Goal: Task Accomplishment & Management: Manage account settings

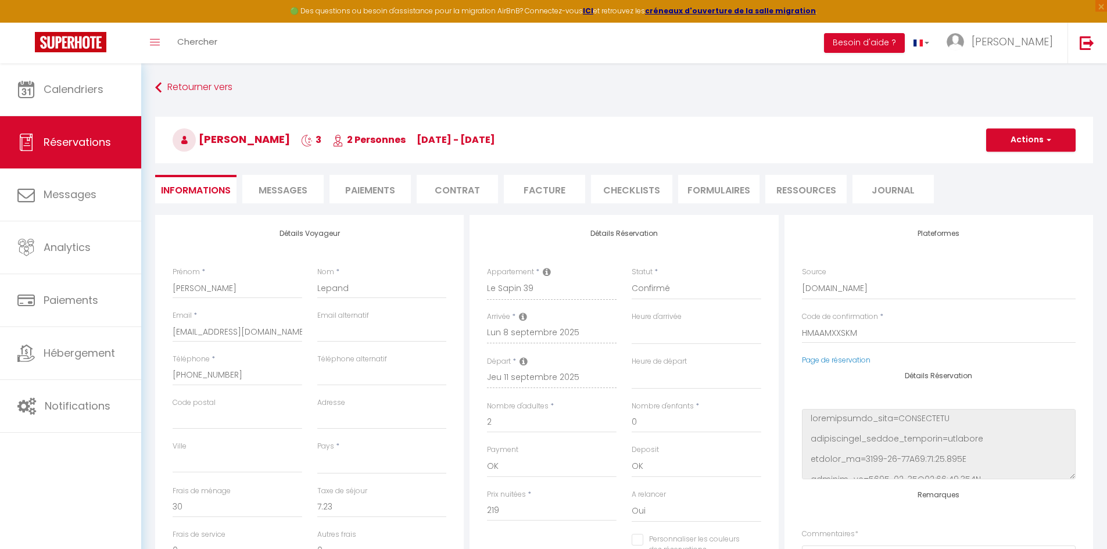
select select
select select "1"
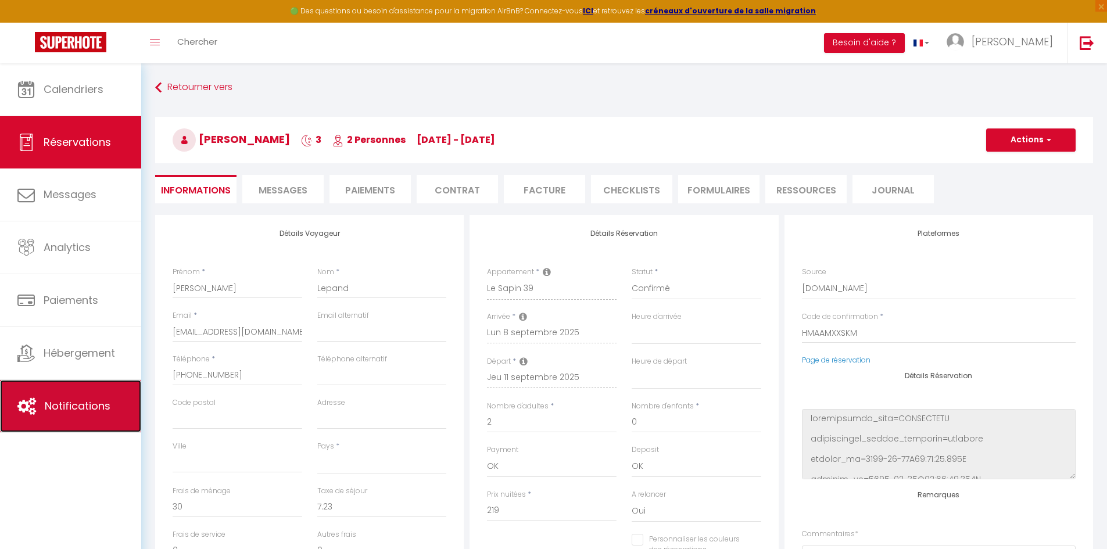
click at [82, 398] on link "Notifications" at bounding box center [70, 406] width 141 height 52
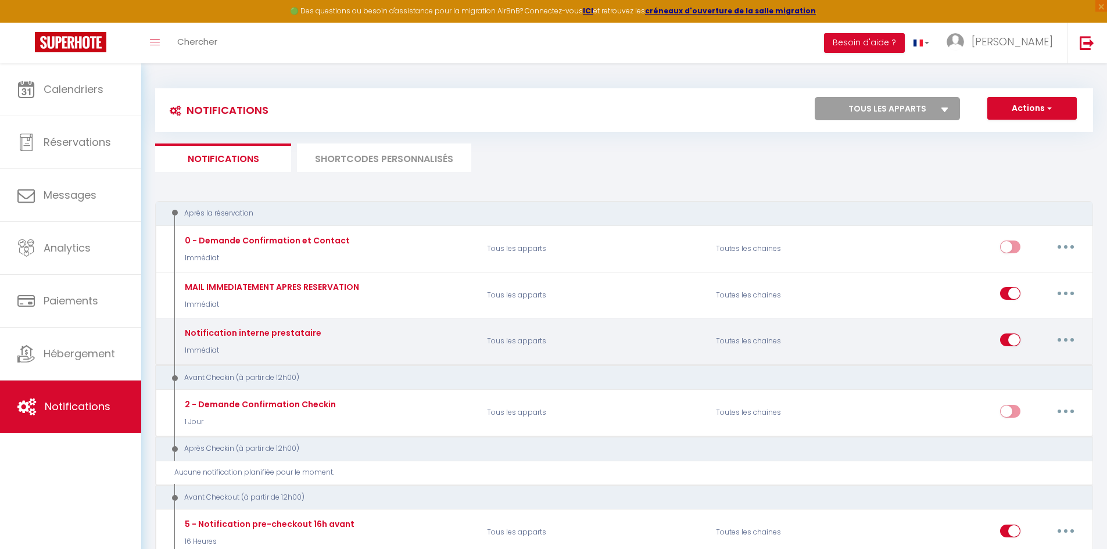
select select
checkbox input "false"
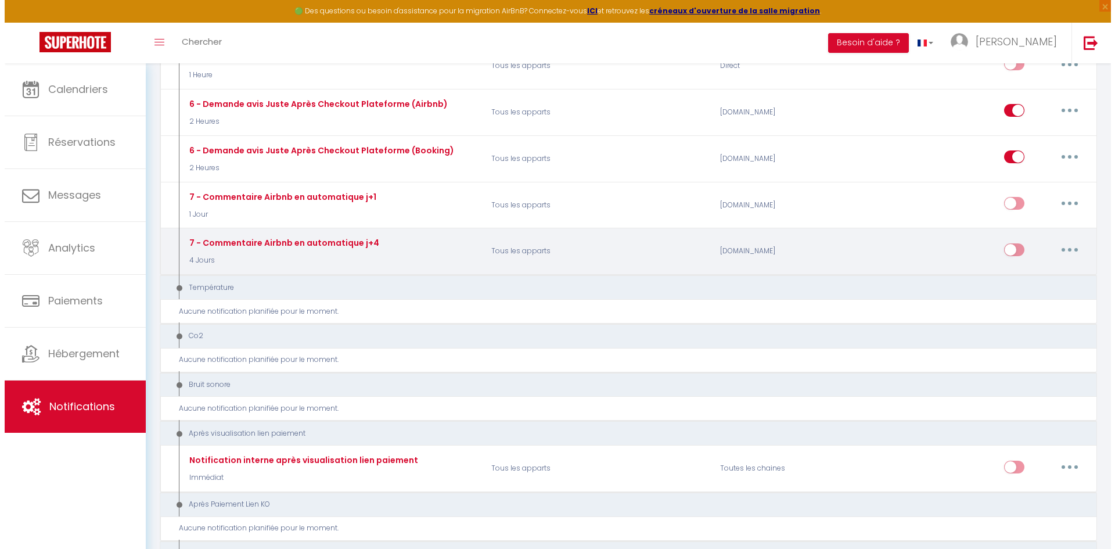
scroll to position [523, 0]
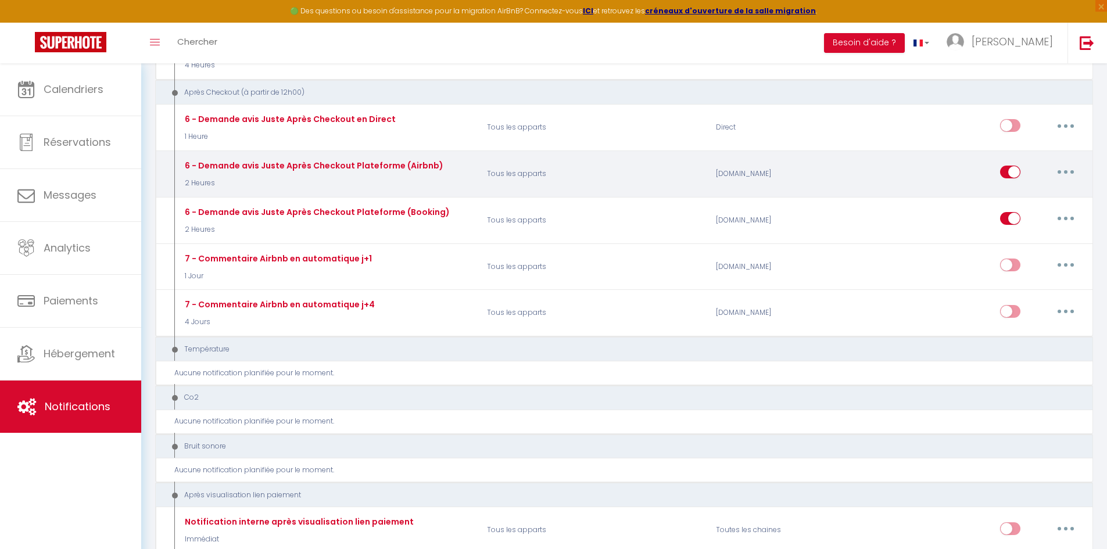
click at [1059, 175] on button "button" at bounding box center [1065, 172] width 33 height 19
click at [1027, 202] on link "Editer" at bounding box center [1035, 199] width 86 height 20
type input "6 - Demande avis Juste Après Checkout Plateforme (Airbnb)"
select select "5"
select select "2 Heures"
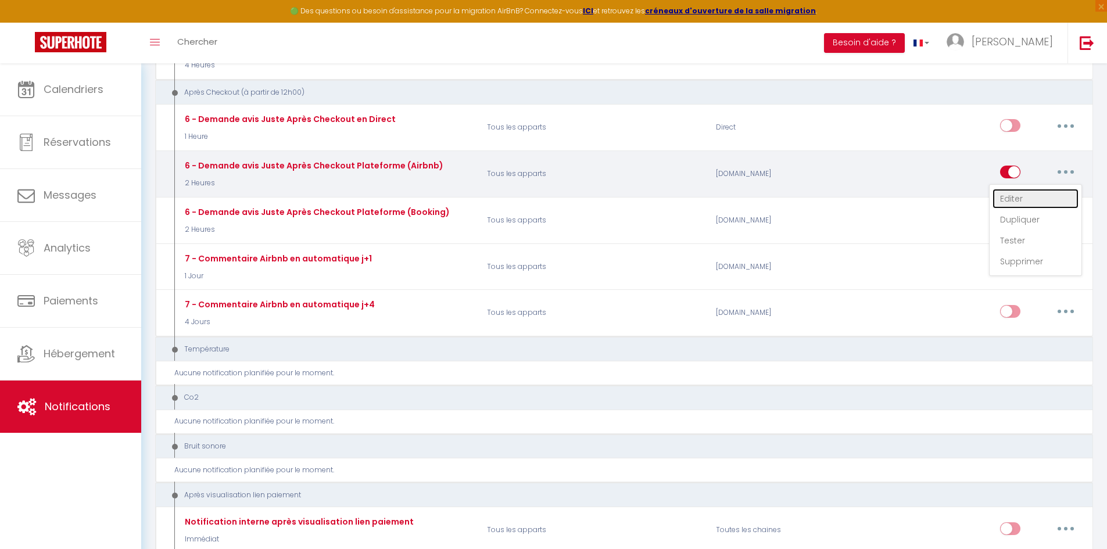
select select "if_booking_is_paid"
checkbox input "true"
checkbox input "false"
radio input "true"
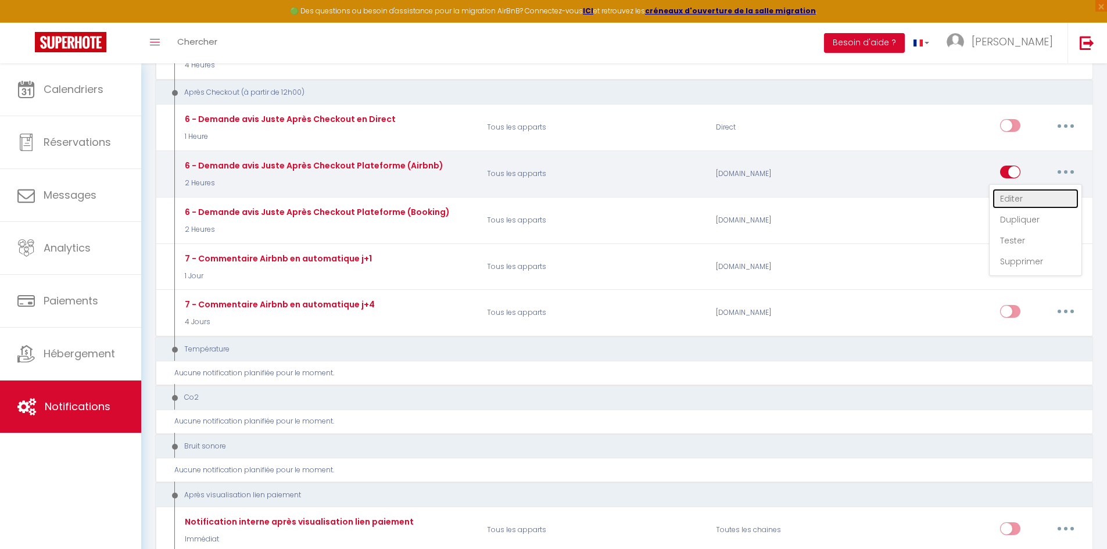
type input "[GUEST:FIRST_NAME], qu'avez-vous pensé de votre séjour ?"
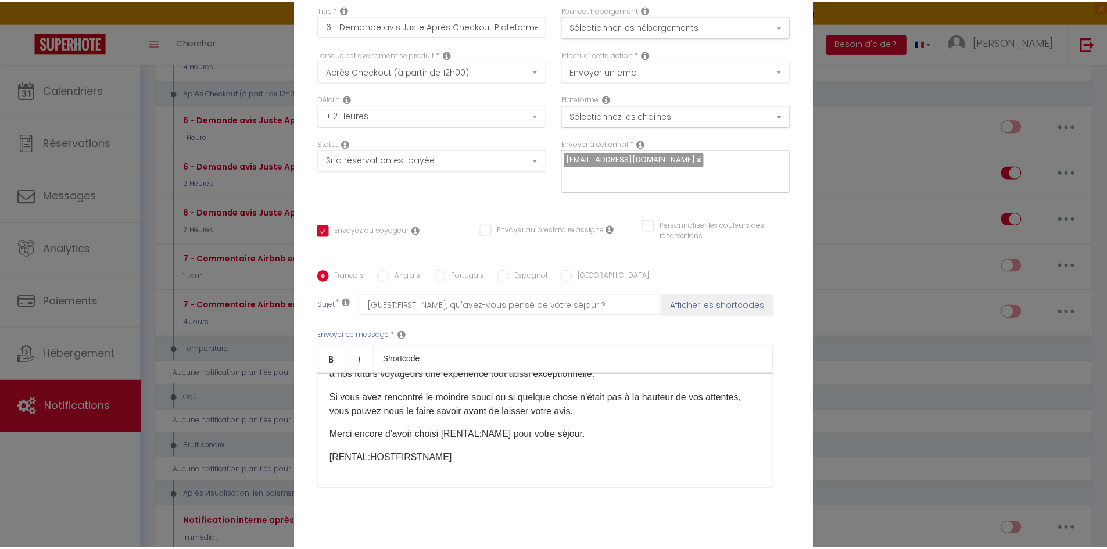
scroll to position [0, 0]
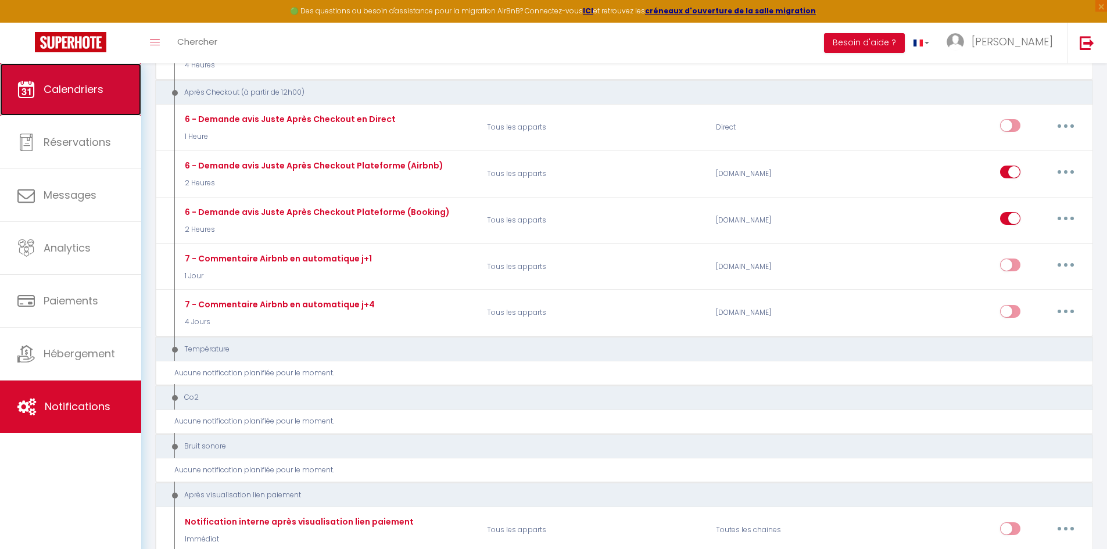
click at [63, 91] on span "Calendriers" at bounding box center [74, 89] width 60 height 15
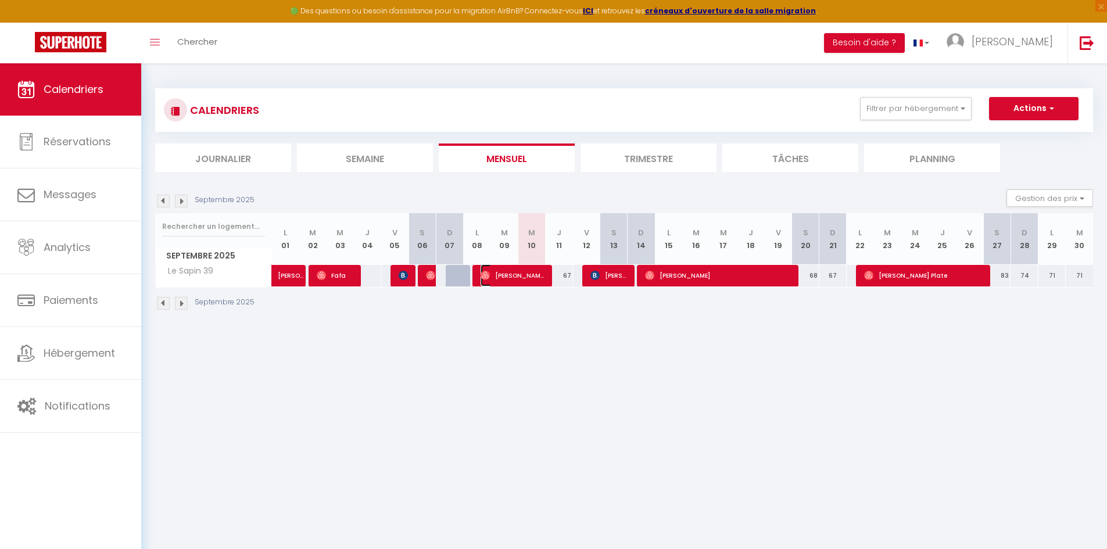
click at [496, 275] on span "Quentin Lepand" at bounding box center [512, 275] width 64 height 22
select select "OK"
select select "0"
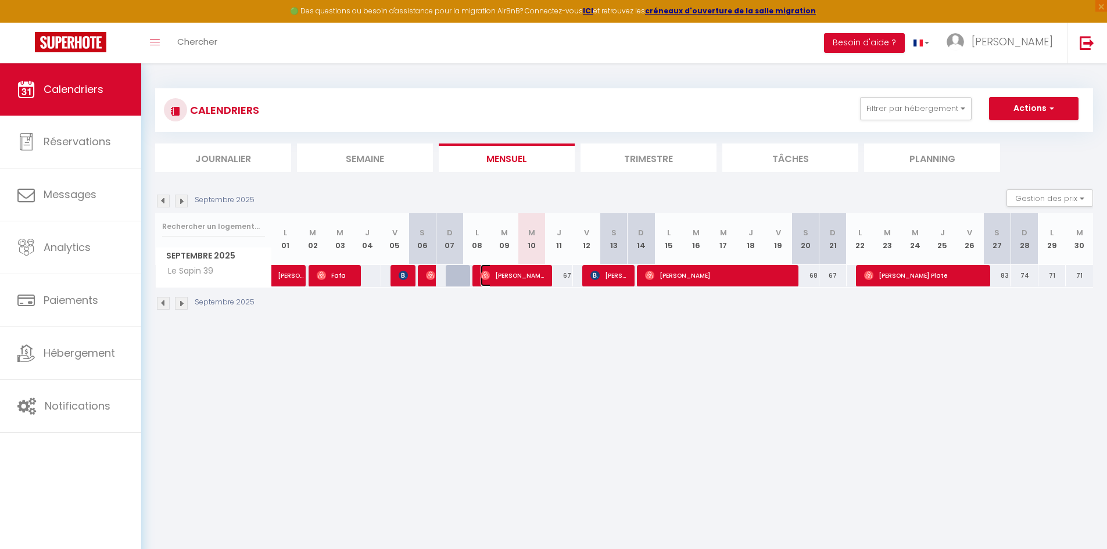
select select "1"
select select
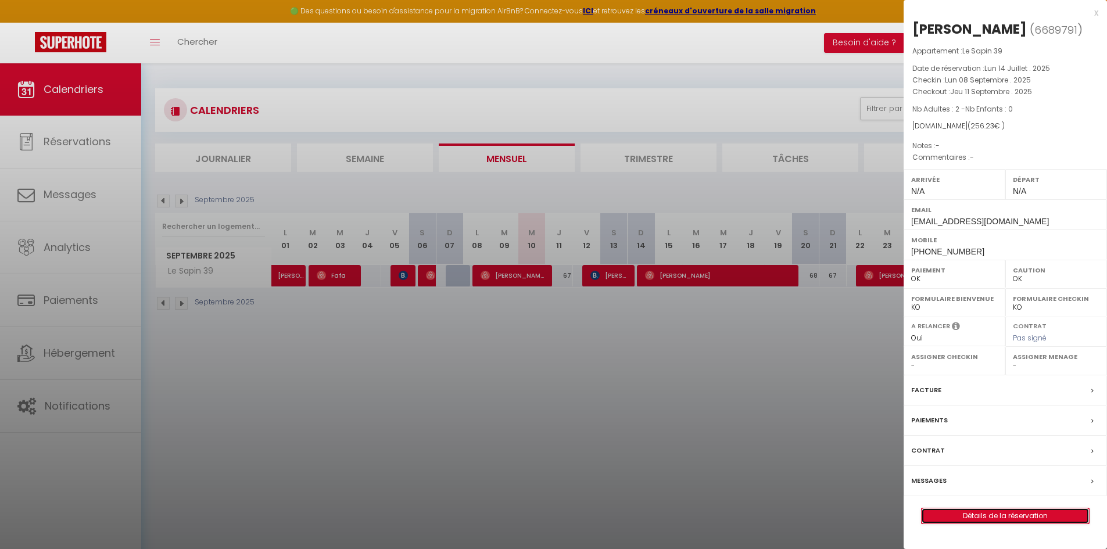
click at [1000, 509] on link "Détails de la réservation" at bounding box center [1004, 515] width 167 height 15
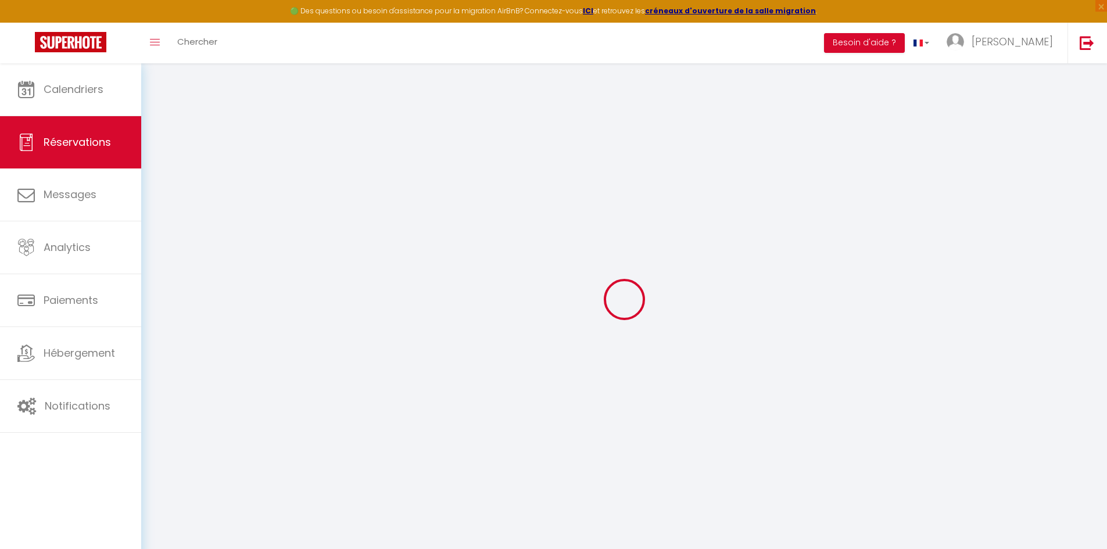
select select
checkbox input "false"
select select
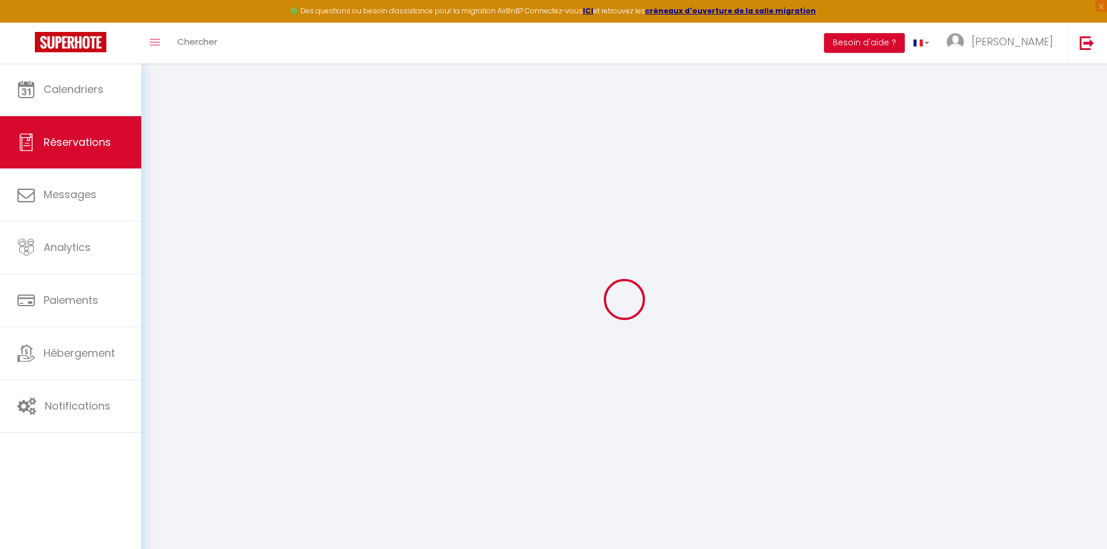
select select
checkbox input "false"
select select
type input "30"
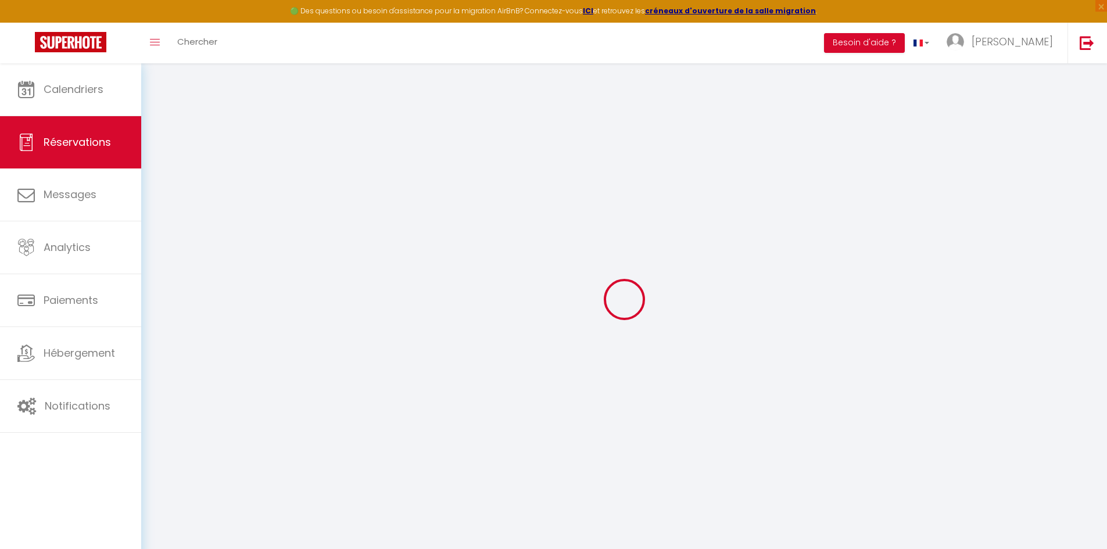
type input "7.23"
select select
checkbox input "false"
select select
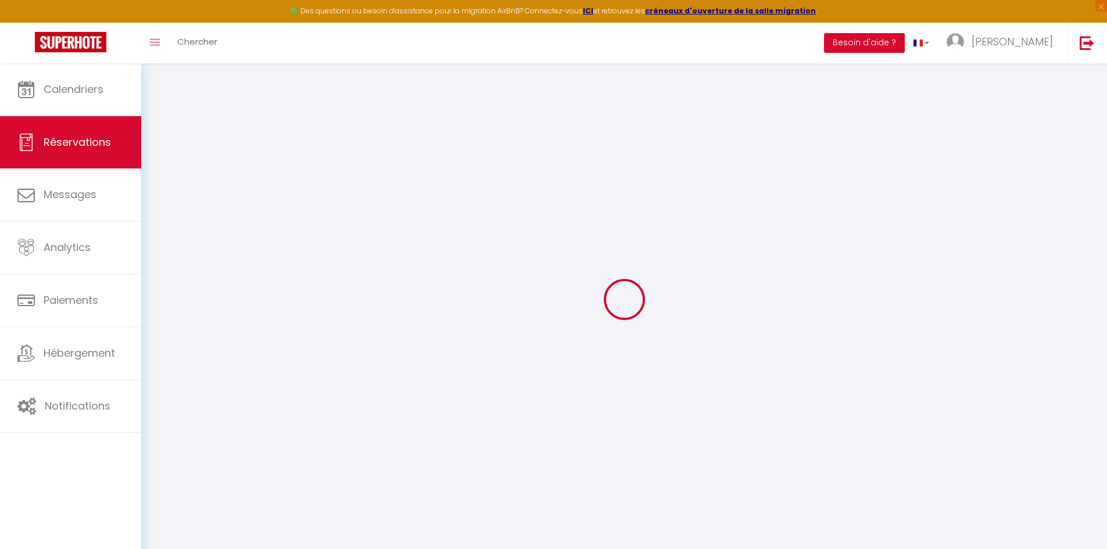
checkbox input "false"
select select
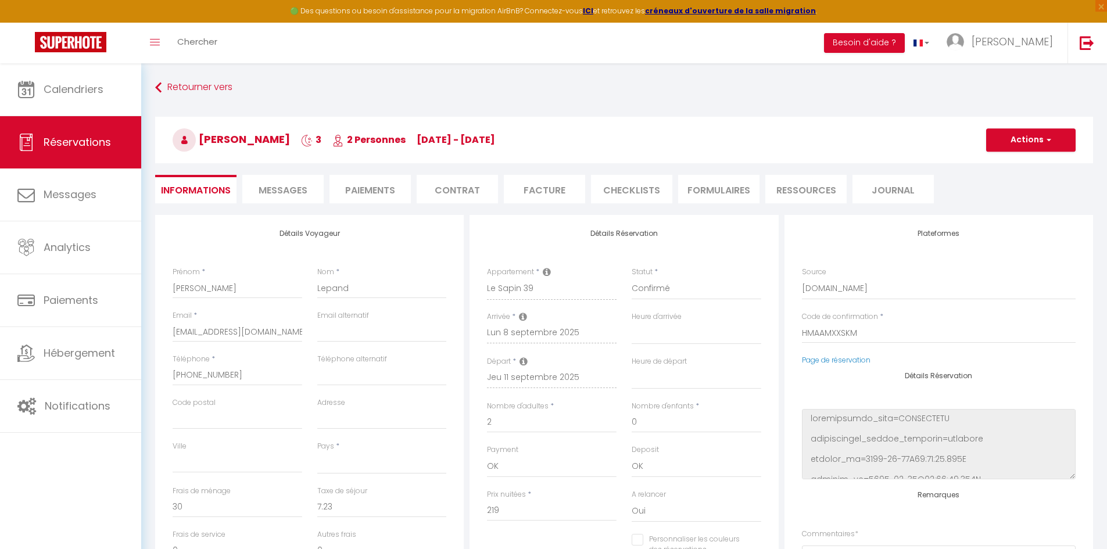
click at [277, 192] on span "Messages" at bounding box center [283, 190] width 49 height 13
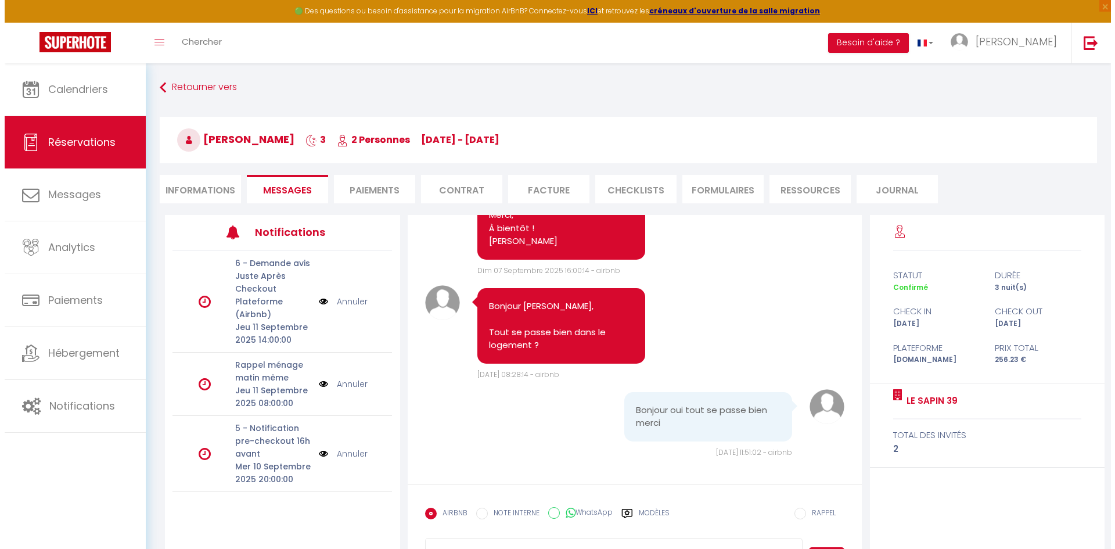
scroll to position [1237, 0]
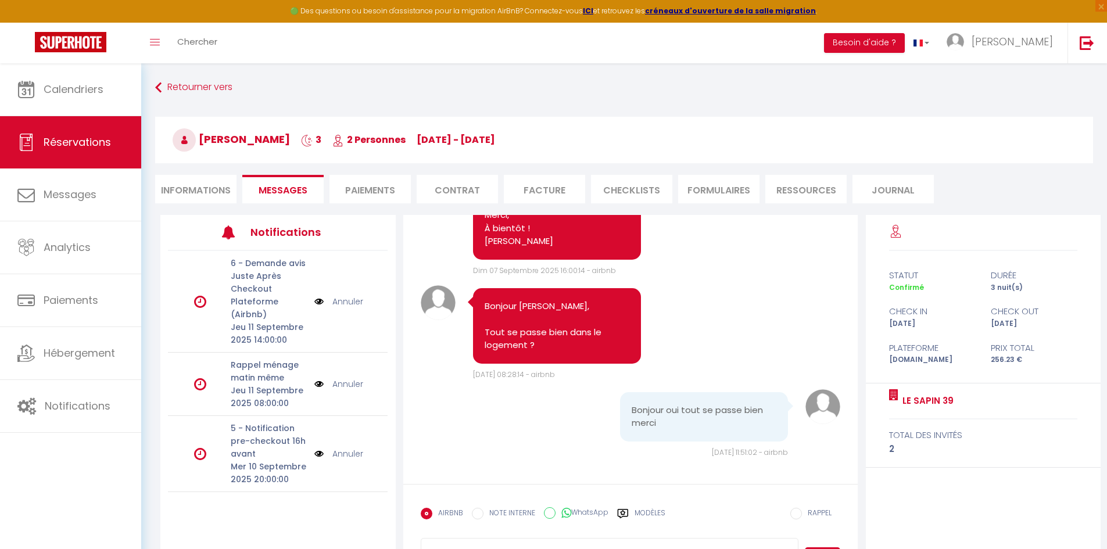
click at [320, 301] on img at bounding box center [318, 301] width 9 height 13
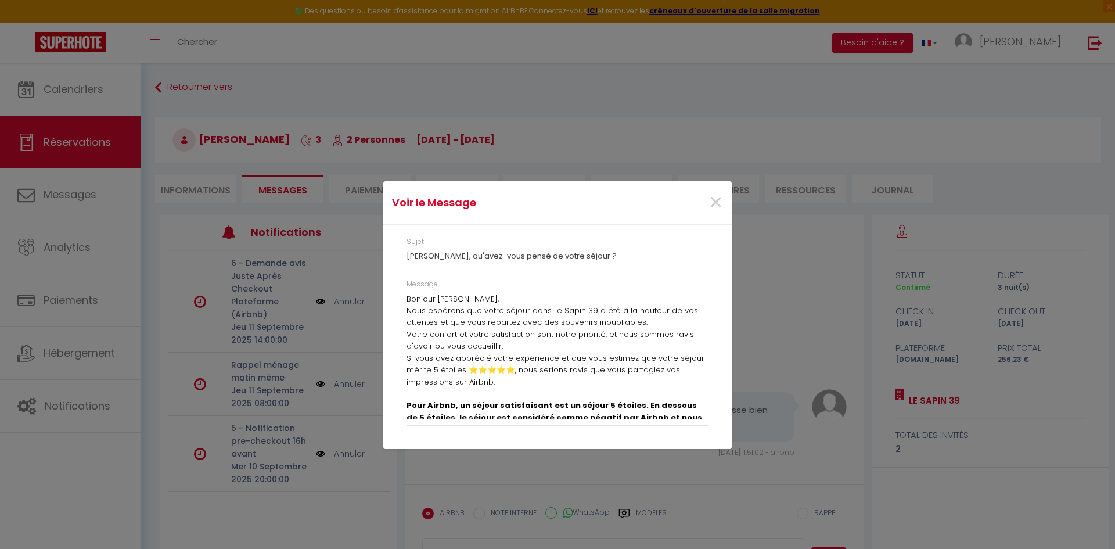
scroll to position [0, 0]
click at [715, 199] on span "×" at bounding box center [716, 202] width 15 height 35
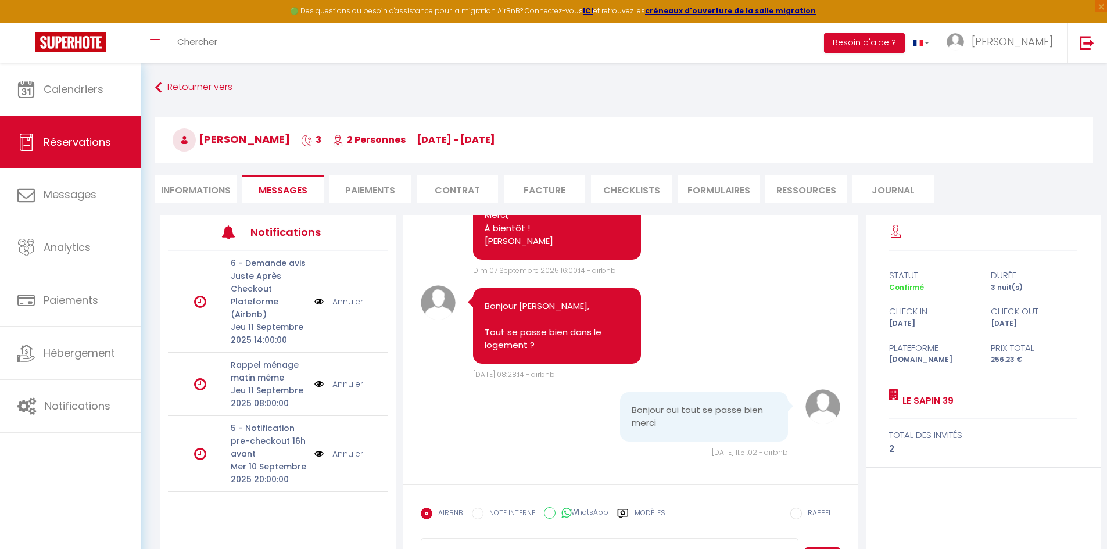
click at [313, 299] on div "6 - Demande avis Juste Après Checkout Plateforme (Airbnb) Jeu 11 Septembre 2025…" at bounding box center [269, 301] width 92 height 89
click at [317, 300] on img at bounding box center [318, 301] width 9 height 13
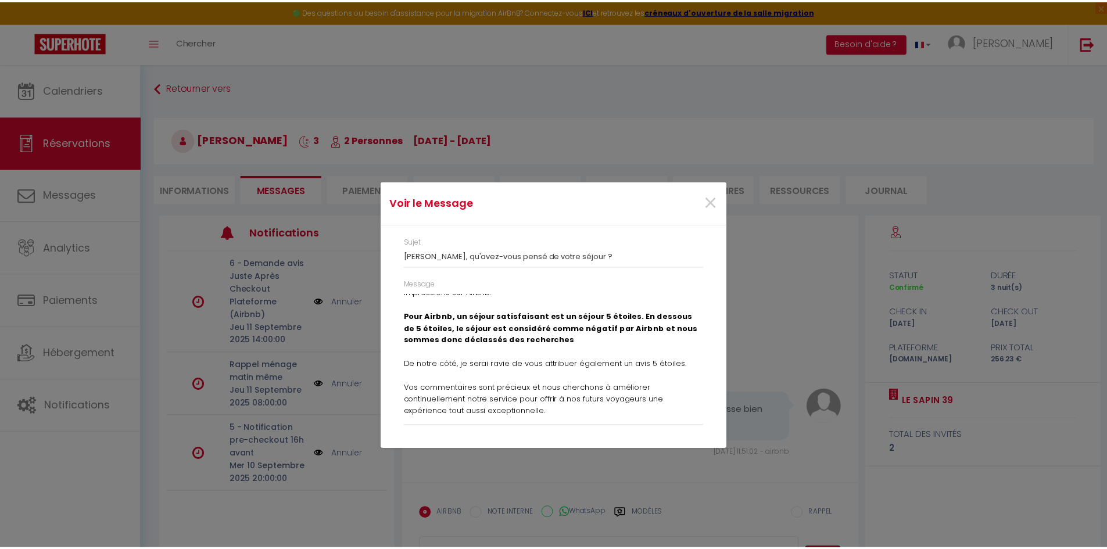
scroll to position [99, 0]
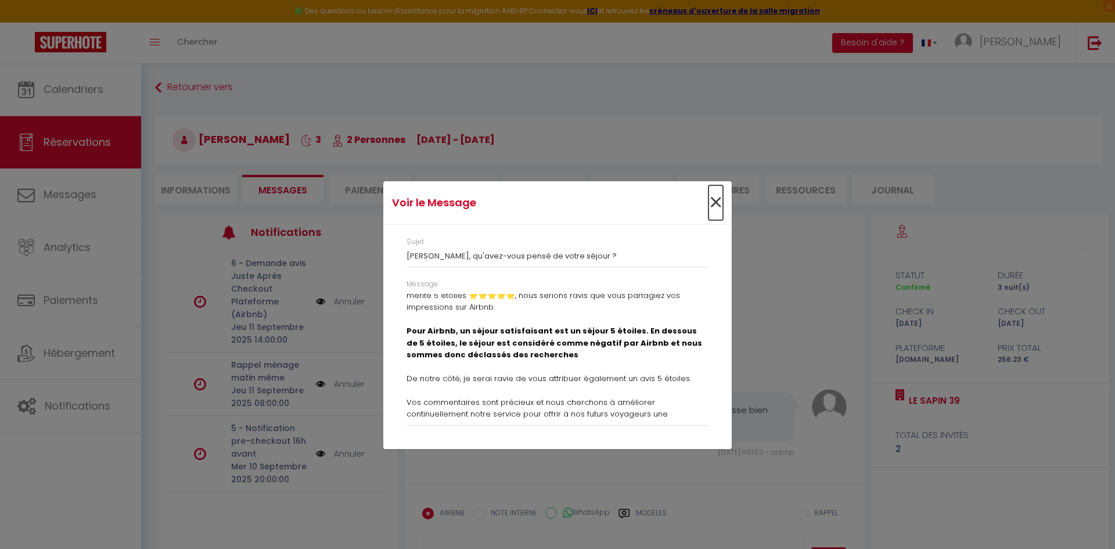
click at [717, 203] on span "×" at bounding box center [716, 202] width 15 height 35
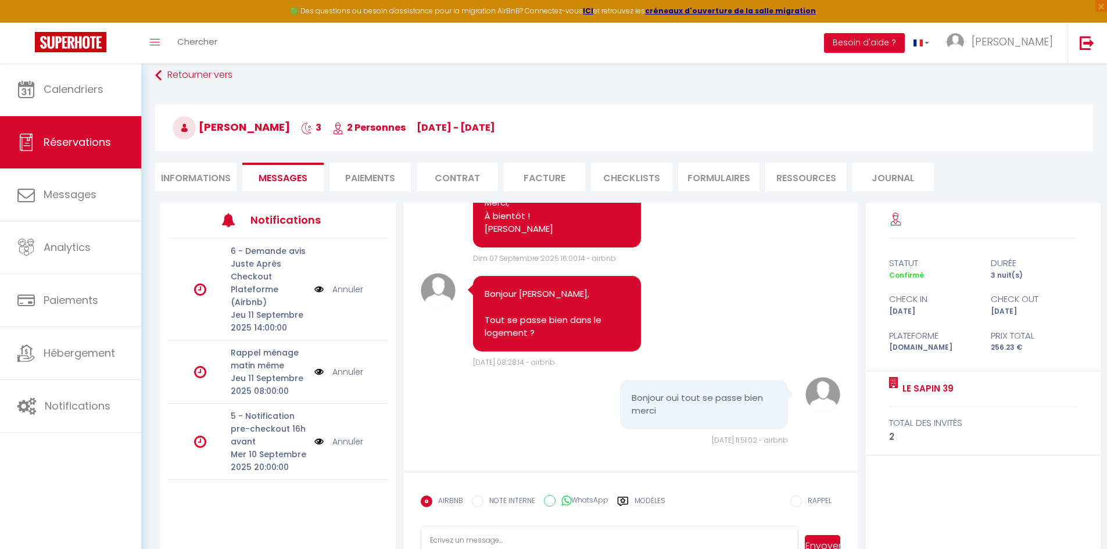
scroll to position [0, 0]
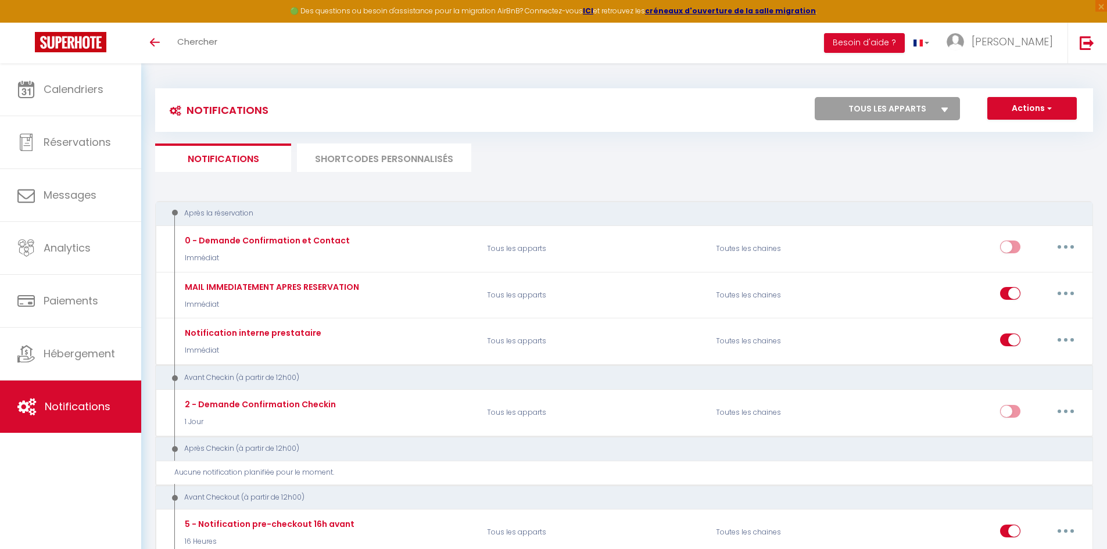
select select
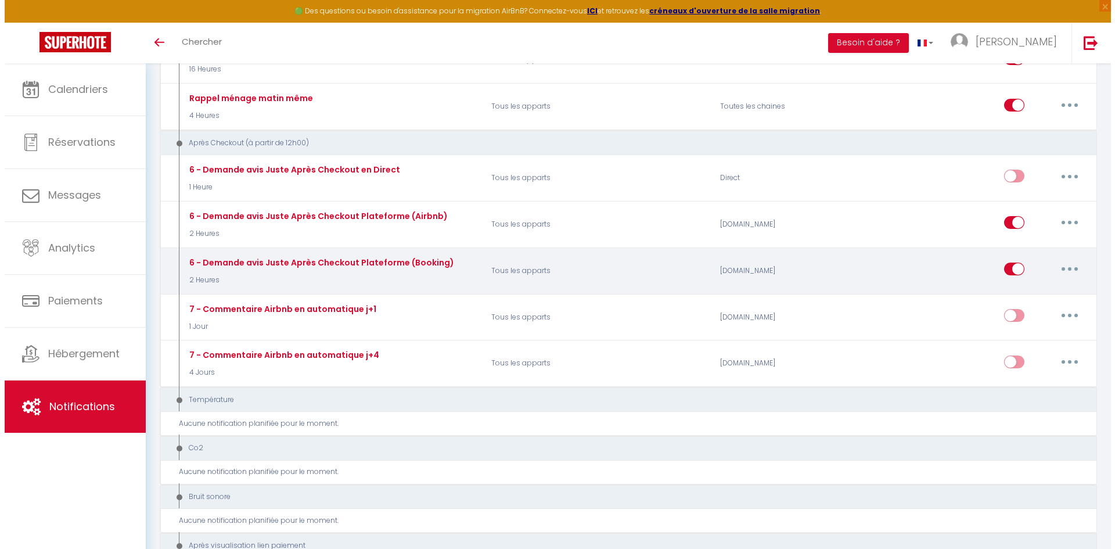
scroll to position [407, 0]
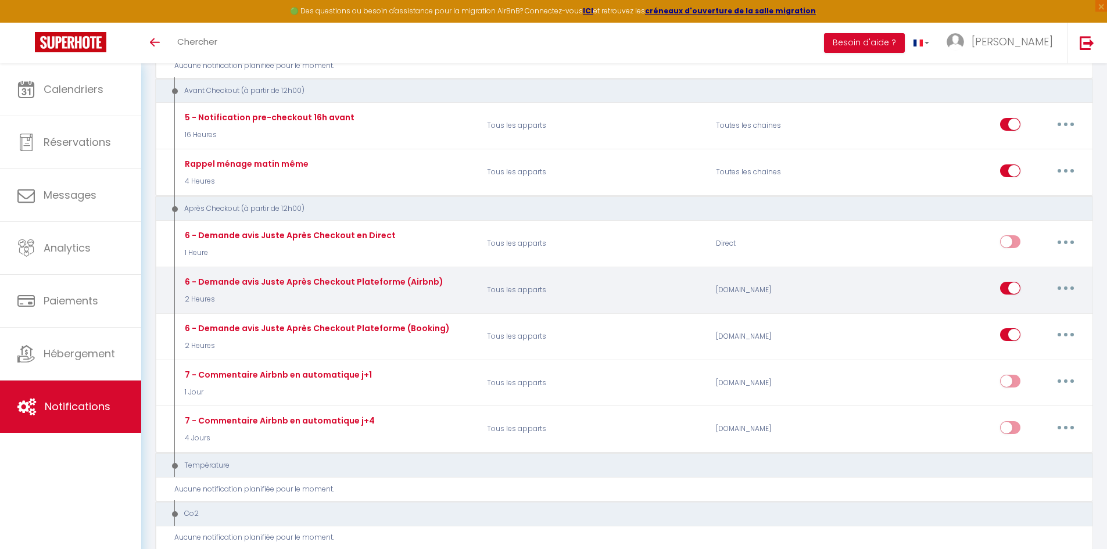
click at [1071, 287] on button "button" at bounding box center [1065, 288] width 33 height 19
click at [1029, 311] on link "Editer" at bounding box center [1035, 315] width 86 height 20
type input "6 - Demande avis Juste Après Checkout Plateforme (Airbnb)"
select select "5"
select select "2 Heures"
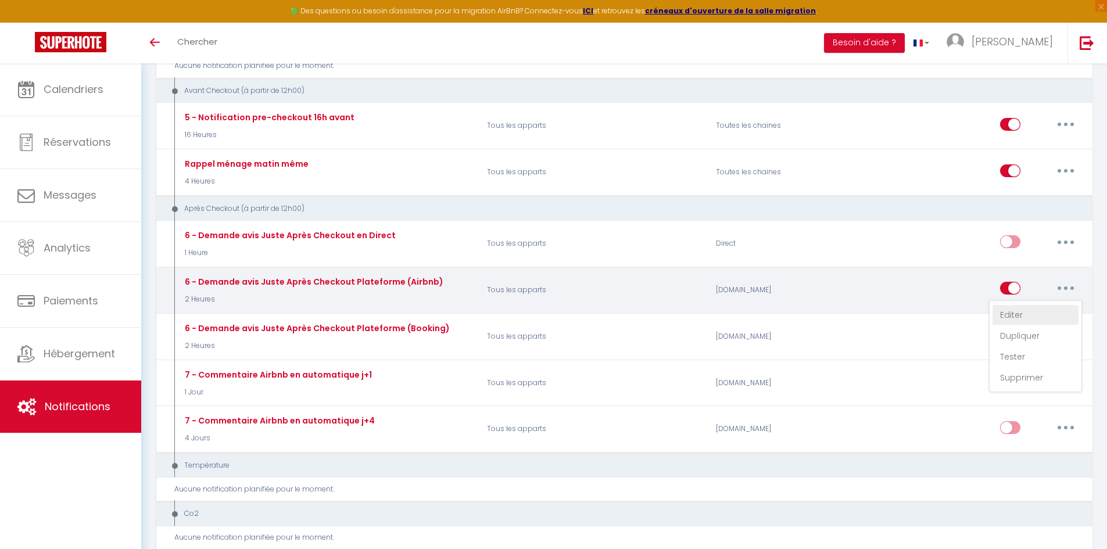
select select "if_booking_is_paid"
checkbox input "true"
checkbox input "false"
radio input "true"
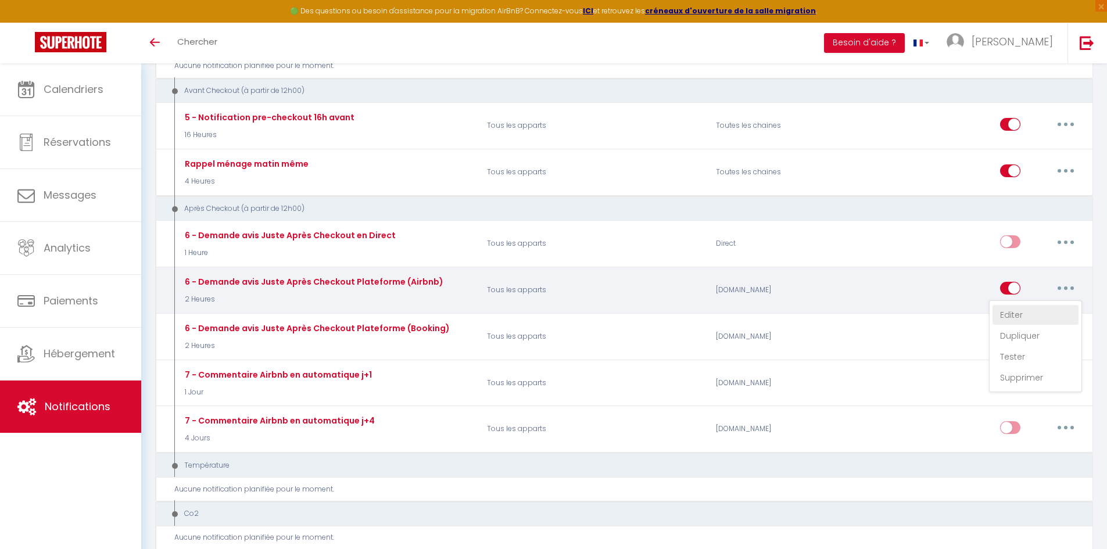
type input "[GUEST:FIRST_NAME], qu'avez-vous pensé de votre séjour ?"
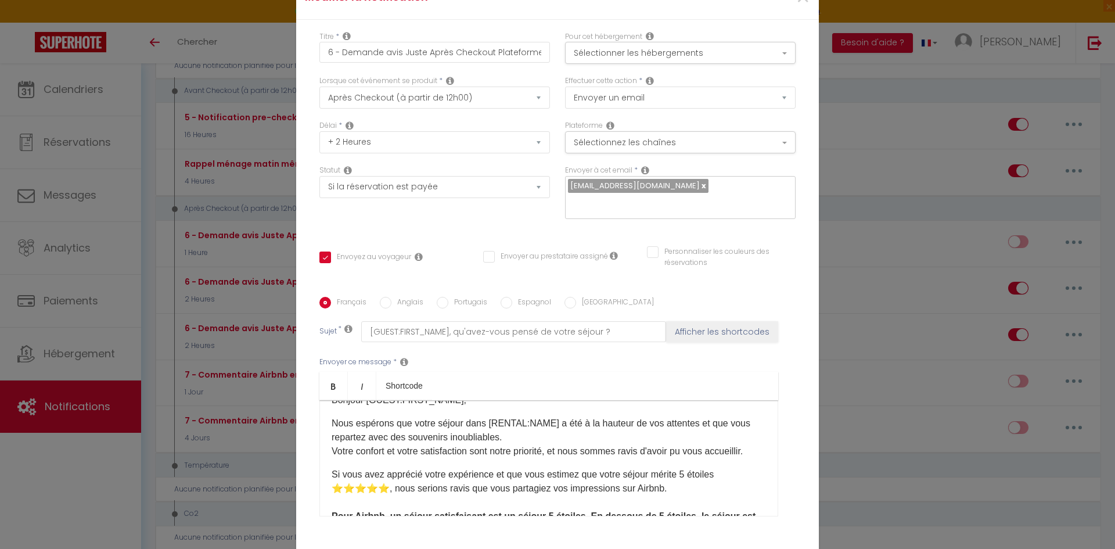
scroll to position [0, 0]
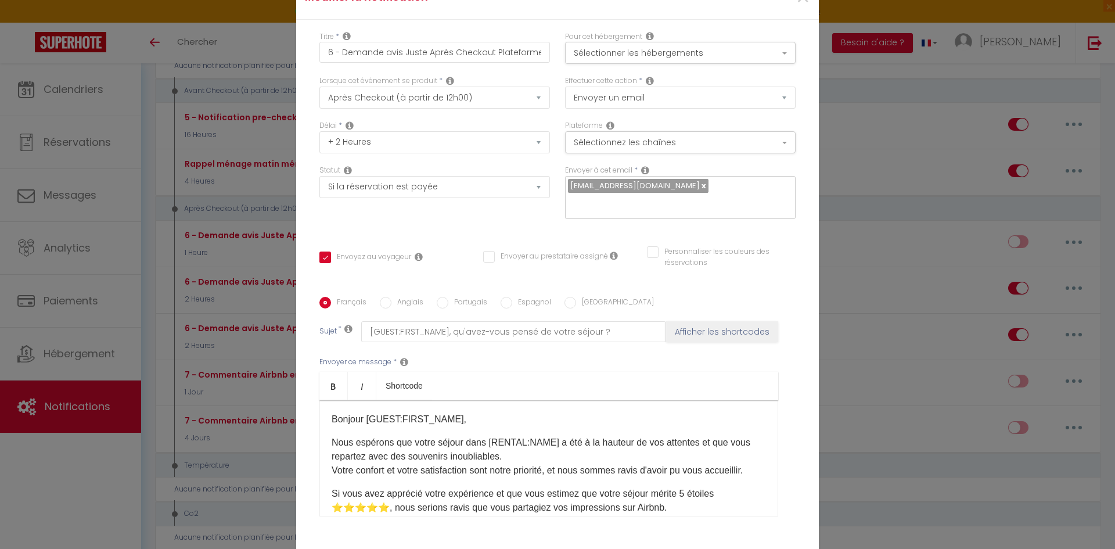
click at [757, 459] on div "Bonjour [GUEST:FIRST_NAME]​, Nous espérons que votre séjour dans [RENTAL:NAME]​…" at bounding box center [549, 458] width 459 height 116
click at [494, 475] on div "Bonjour [GUEST:FIRST_NAME]​, Nous espérons que votre séjour dans [RENTAL:NAME]​…" at bounding box center [549, 458] width 459 height 116
click at [478, 473] on div "Bonjour [GUEST:FIRST_NAME]​, Nous espérons que votre séjour dans [RENTAL:NAME]​…" at bounding box center [549, 458] width 459 height 116
click at [763, 463] on div "Bonjour [GUEST:FIRST_NAME]​, Nous espérons que votre séjour dans [RENTAL:NAME]​…" at bounding box center [549, 458] width 459 height 116
click at [465, 412] on p "Bonjour [GUEST:FIRST_NAME]​," at bounding box center [549, 419] width 435 height 14
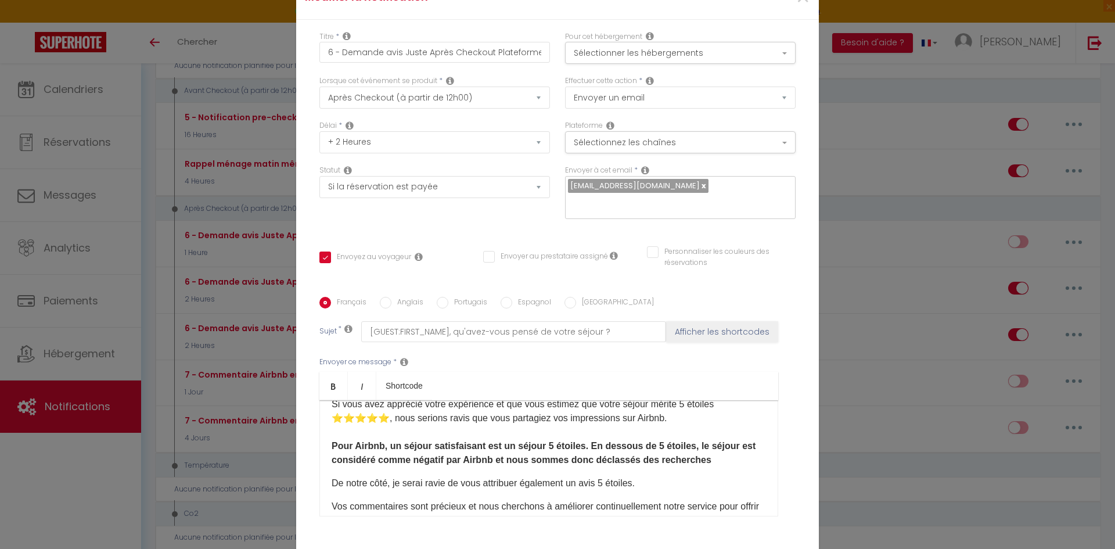
scroll to position [116, 0]
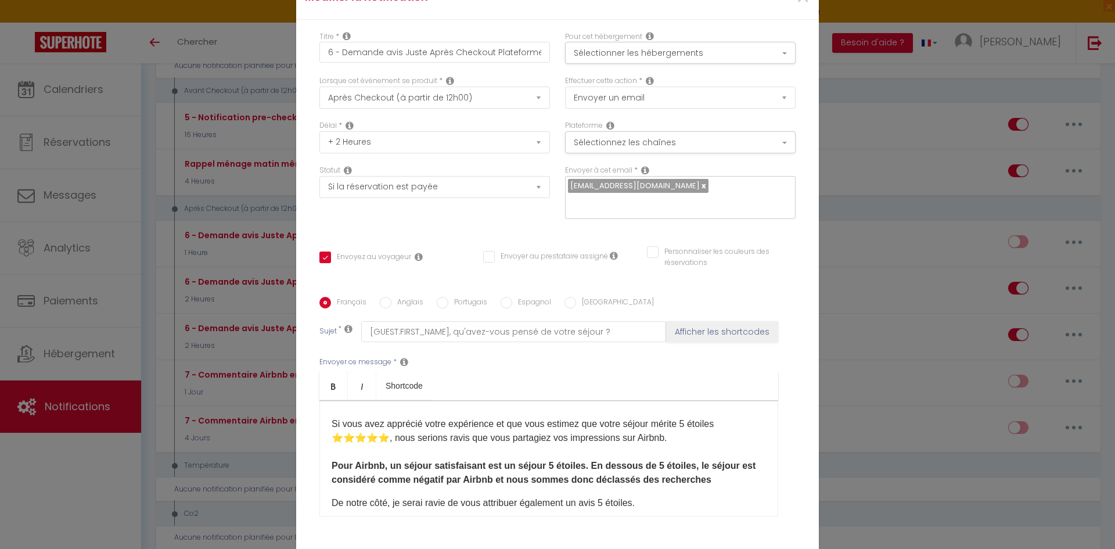
click at [690, 429] on p "Si vous avez apprécié votre expérience et que vous estimez que votre séjour mér…" at bounding box center [549, 452] width 435 height 70
drag, startPoint x: 692, startPoint y: 476, endPoint x: 713, endPoint y: 469, distance: 22.0
click at [703, 472] on p "Si vous avez apprécié votre expérience et que vous estimez que votre séjour mér…" at bounding box center [549, 452] width 435 height 70
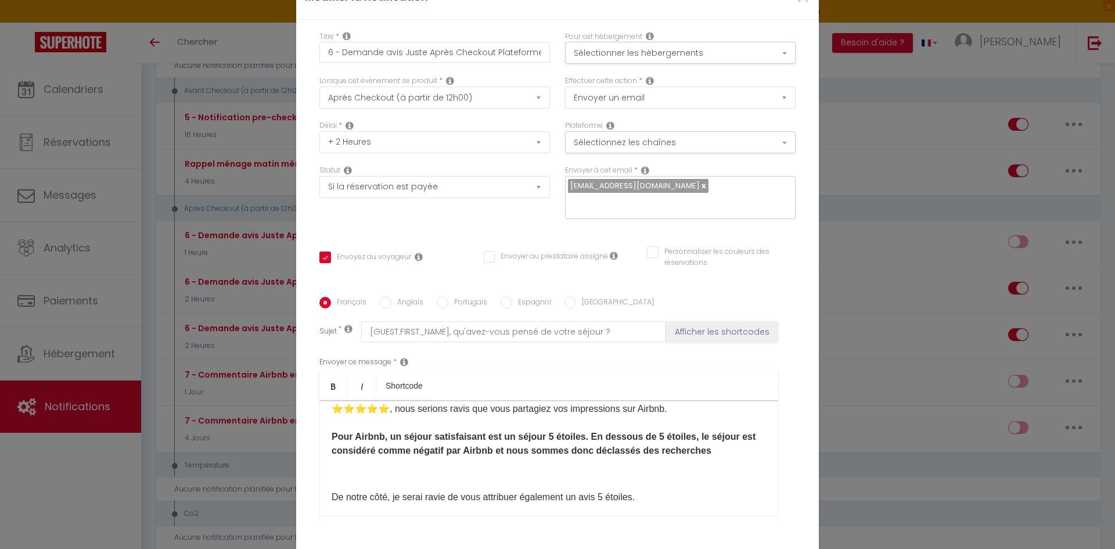
scroll to position [174, 0]
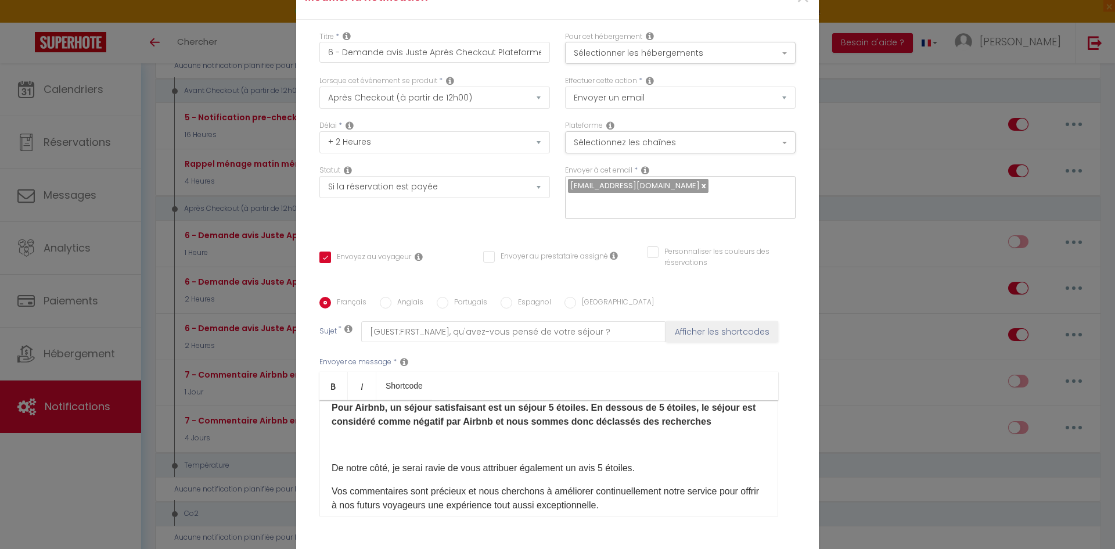
click at [654, 461] on p "​De notre côté, je serai ravie de vous attribuer également un avis 5 étoiles." at bounding box center [549, 468] width 435 height 14
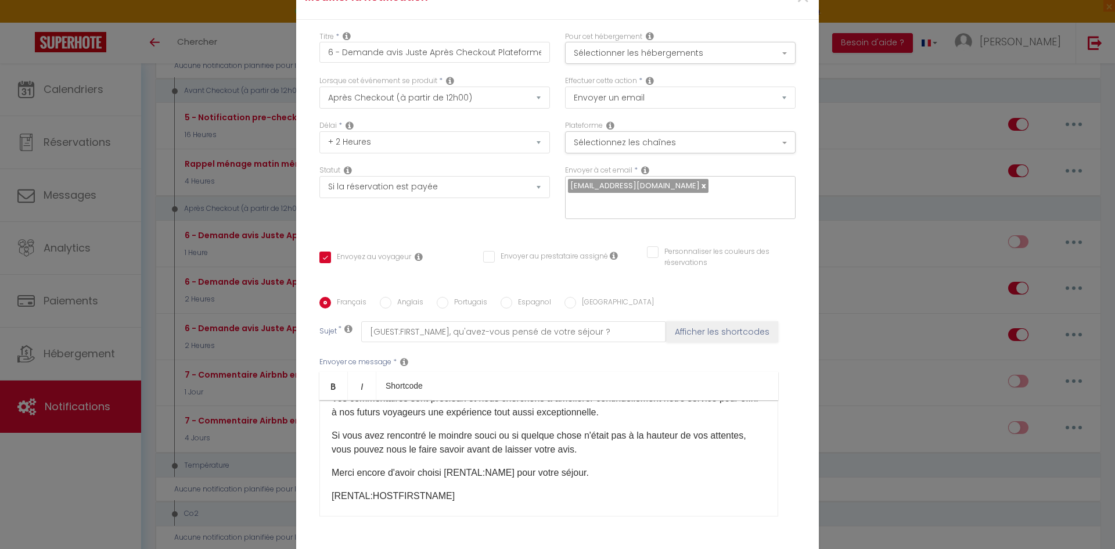
scroll to position [232, 0]
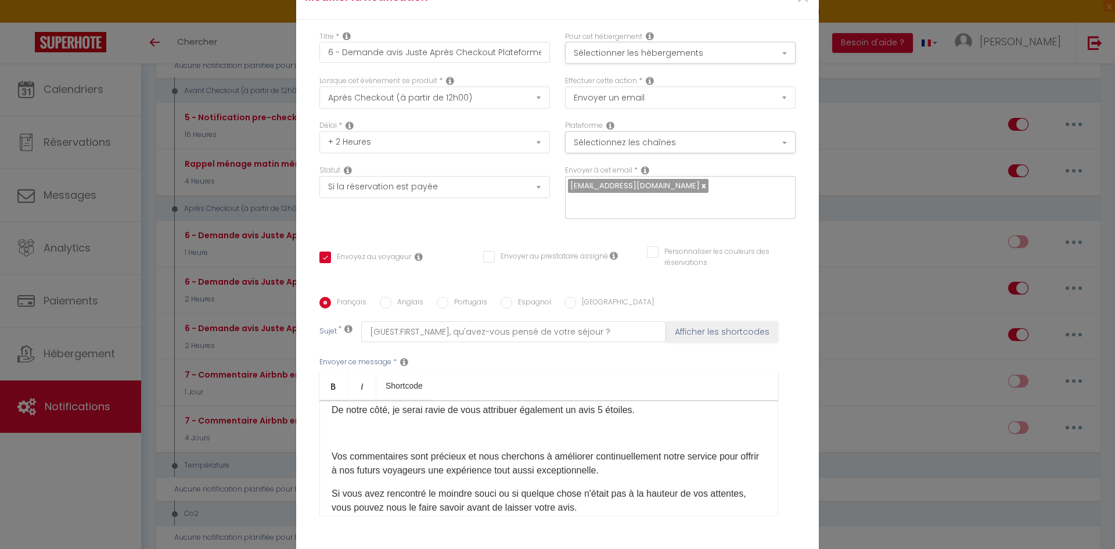
click at [641, 465] on p "Vos commentaires sont précieux et nous cherchons à améliorer continuellement no…" at bounding box center [549, 464] width 435 height 28
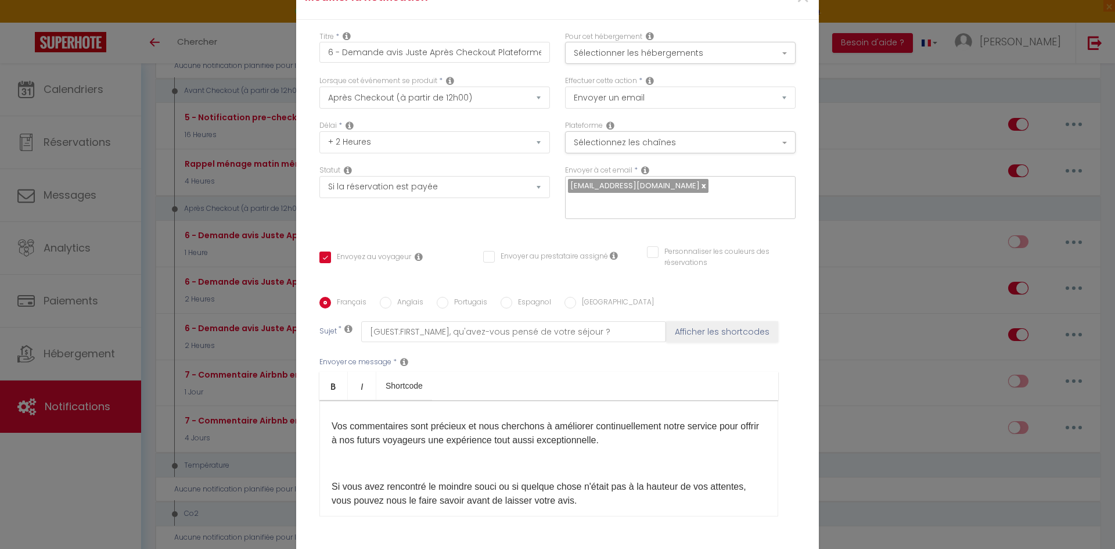
scroll to position [290, 0]
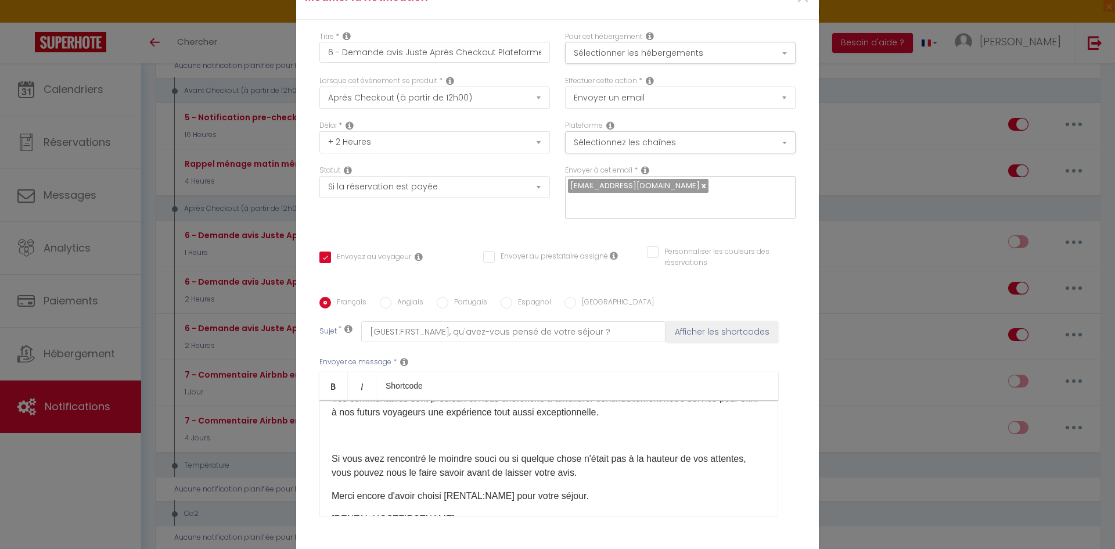
click at [595, 466] on p "Si vous avez rencontré le moindre souci ou si quelque chose n'était pas à la ha…" at bounding box center [549, 466] width 435 height 28
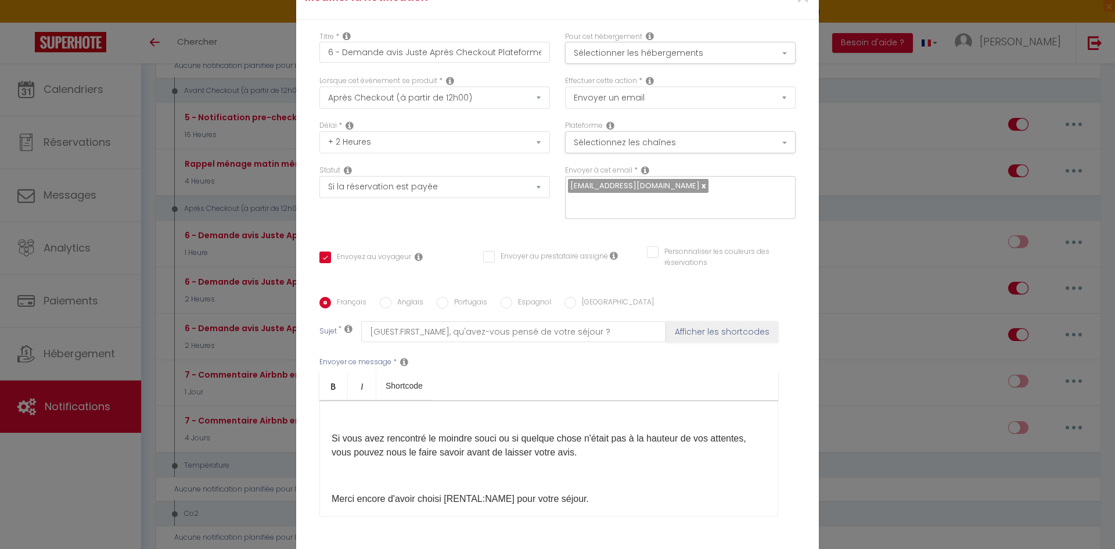
scroll to position [347, 0]
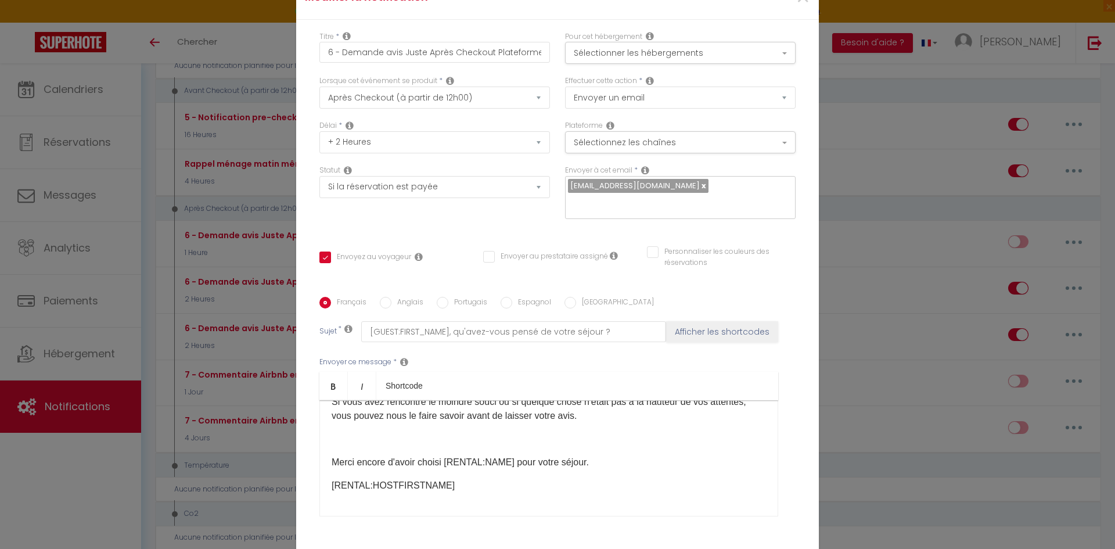
click at [604, 455] on p "Merci encore d'avoir choisi [RENTAL:NAME]​ pour votre séjour." at bounding box center [549, 462] width 435 height 14
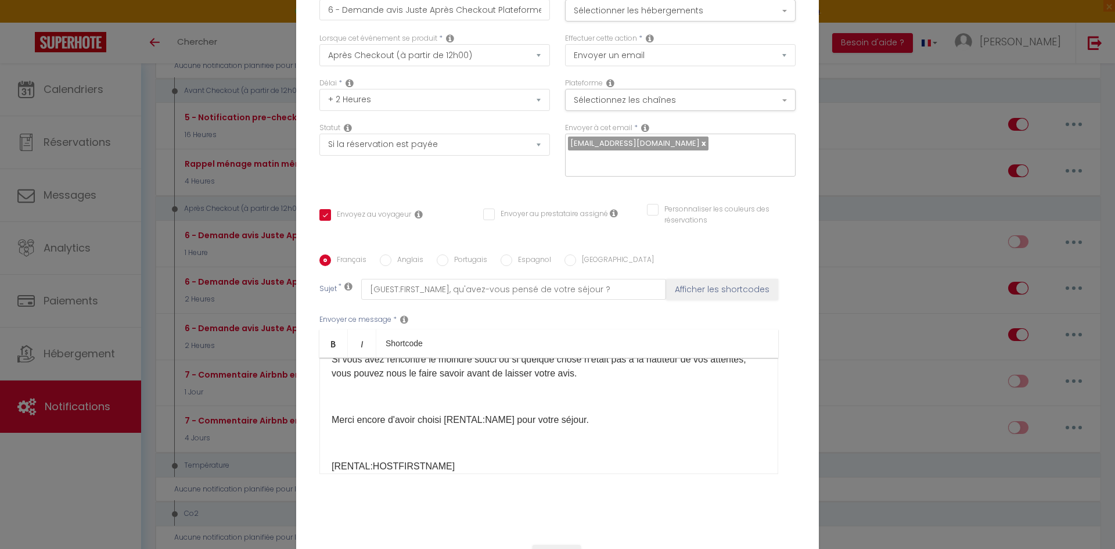
scroll to position [82, 0]
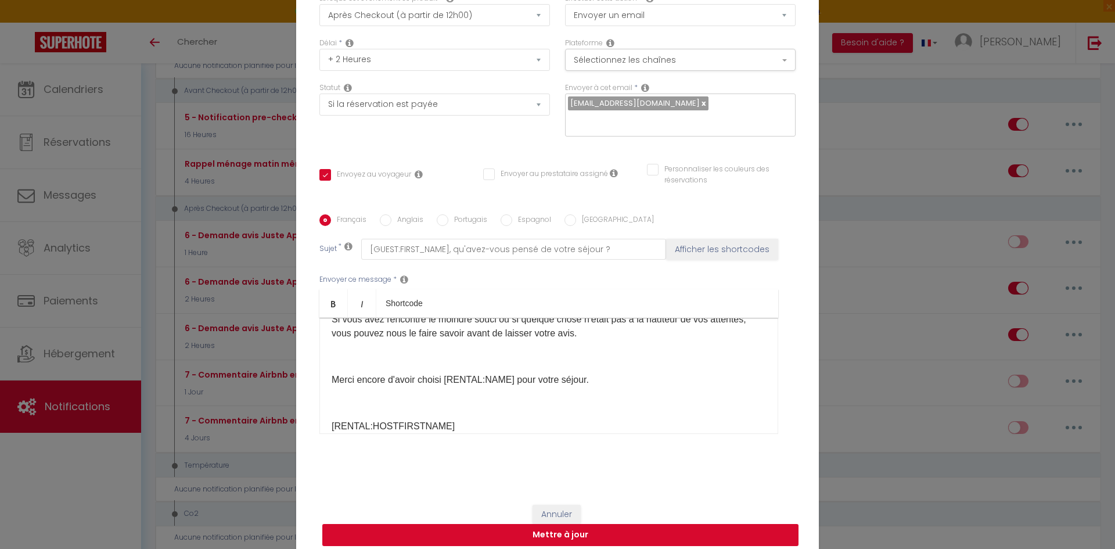
click at [729, 533] on button "Mettre à jour" at bounding box center [560, 535] width 476 height 22
checkbox input "true"
checkbox input "false"
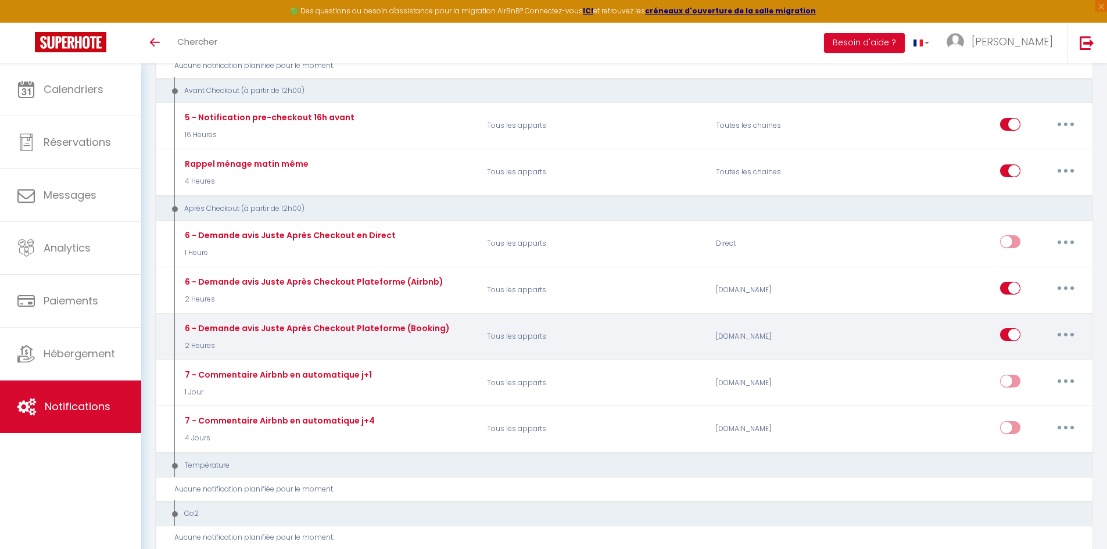
click at [1075, 337] on button "button" at bounding box center [1065, 334] width 33 height 19
click at [1027, 365] on link "Editer" at bounding box center [1035, 361] width 86 height 20
type input "6 - Demande avis Juste Après Checkout Plateforme (Booking)"
select select "5"
select select "2 Heures"
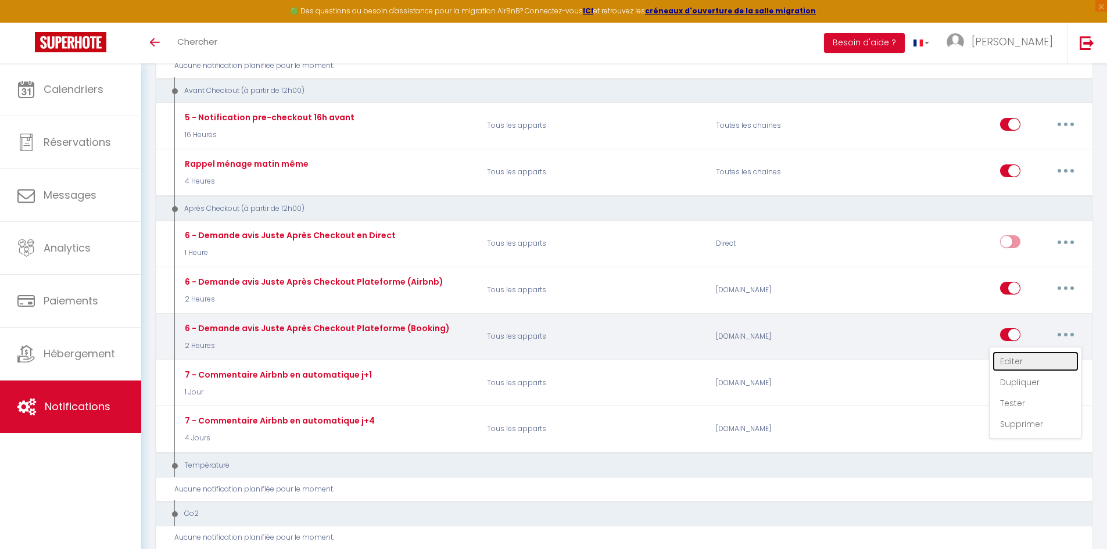
select select "if_booking_is_paid"
checkbox input "true"
checkbox input "false"
radio input "true"
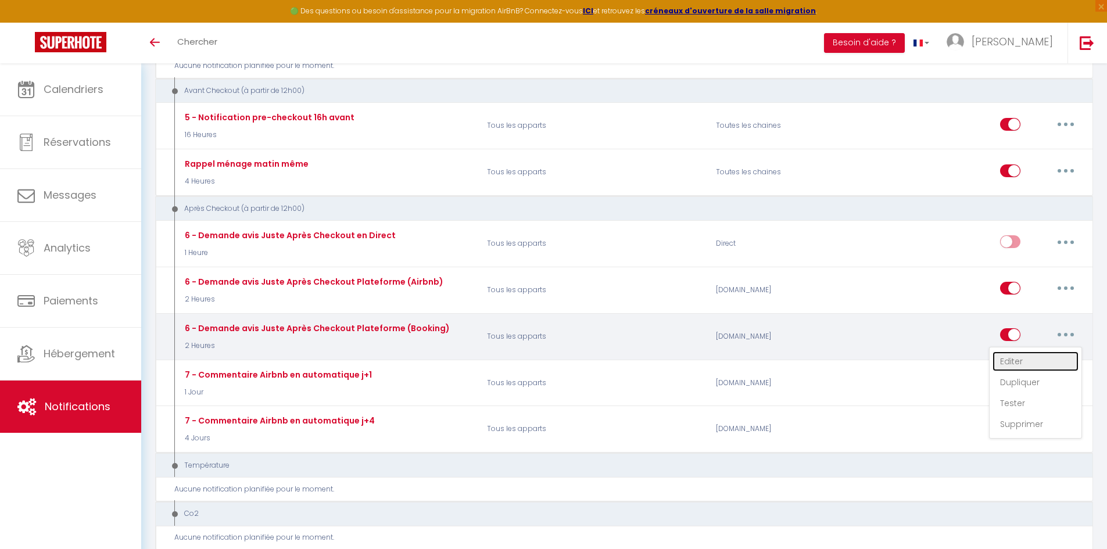
type input "[GUEST:FIRST_NAME], qu'avez-vous pensé de votre séjour ?"
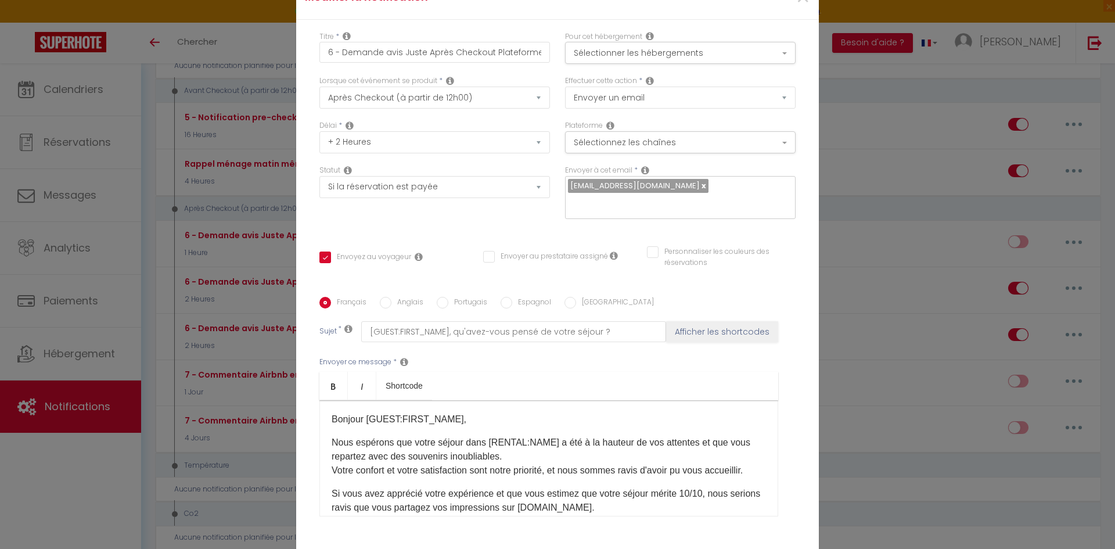
click at [504, 412] on p "Bonjour [GUEST:FIRST_NAME]​," at bounding box center [549, 419] width 435 height 14
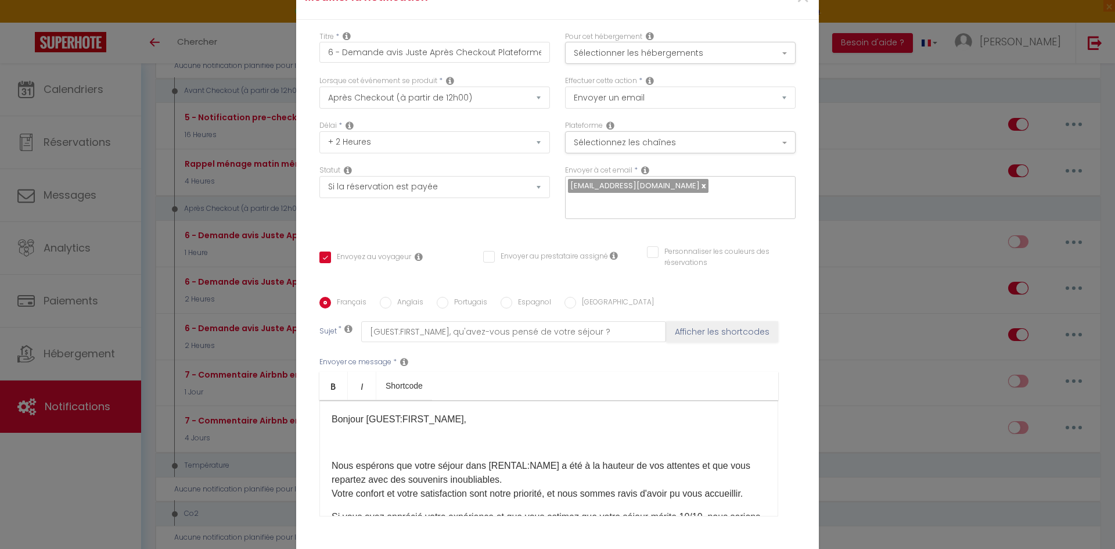
click at [756, 408] on div "Bonjour [GUEST:FIRST_NAME]​, Nous espérons que votre séjour dans [RENTAL:NAME]​…" at bounding box center [549, 458] width 459 height 116
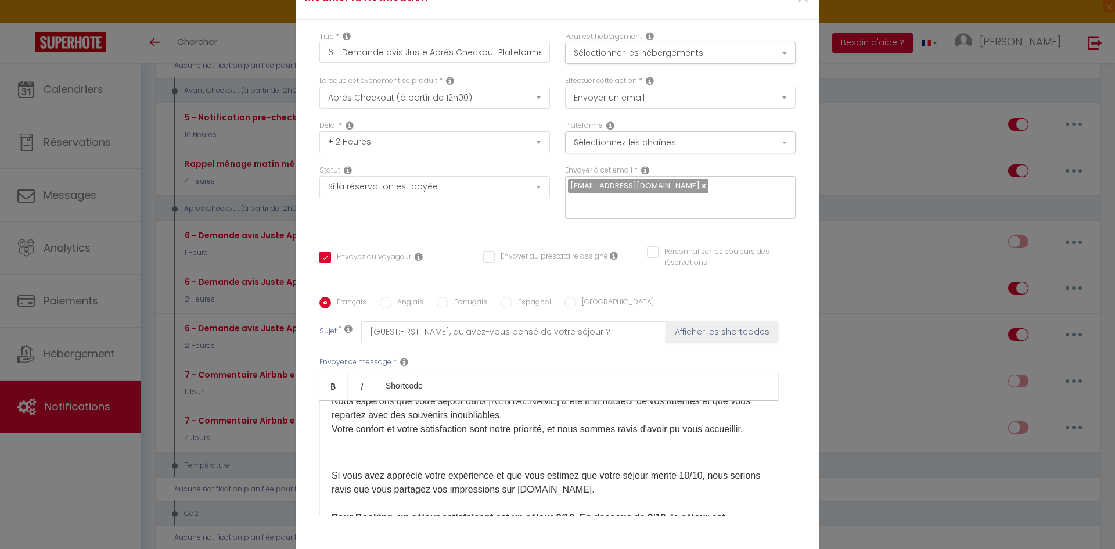
scroll to position [123, 0]
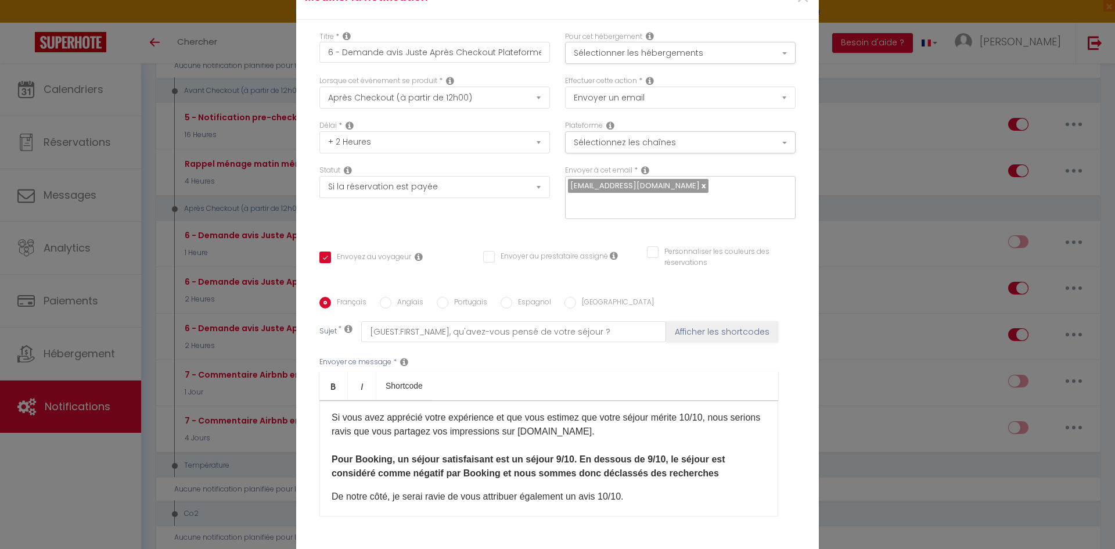
click at [619, 411] on p "Si vous avez apprécié votre expérience et que vous estimez que votre séjour mér…" at bounding box center [549, 446] width 435 height 70
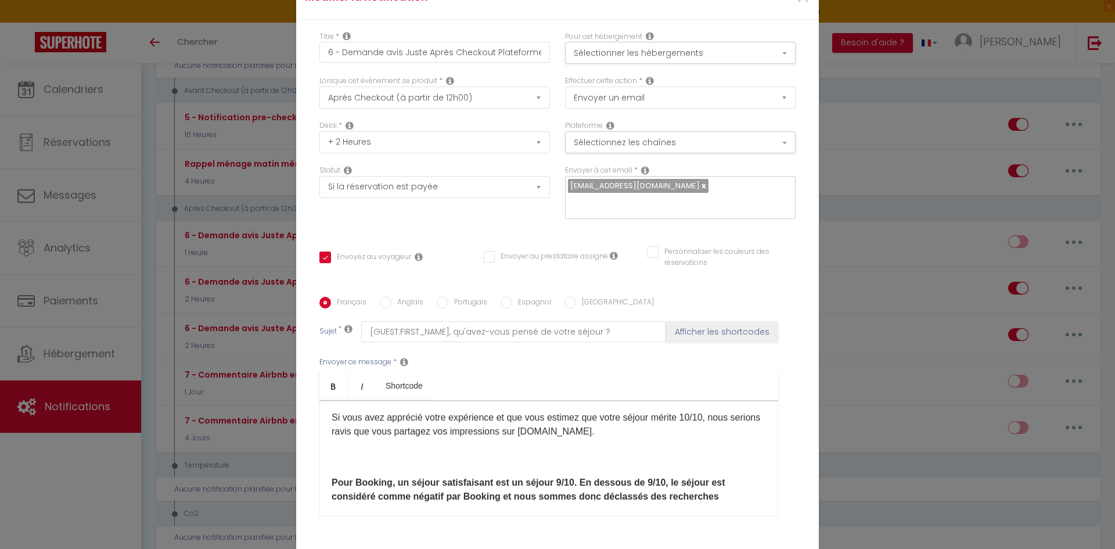
scroll to position [181, 0]
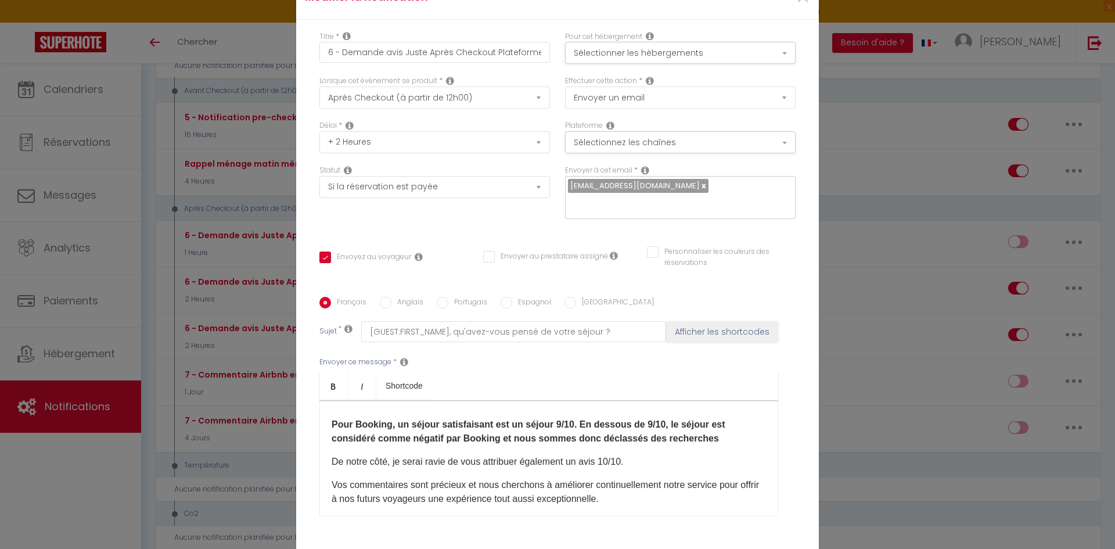
click at [716, 390] on p "Pour Booking, un séjour satisfaisant est un séjour 9/10. En dessous de 9/10, le…" at bounding box center [549, 418] width 435 height 56
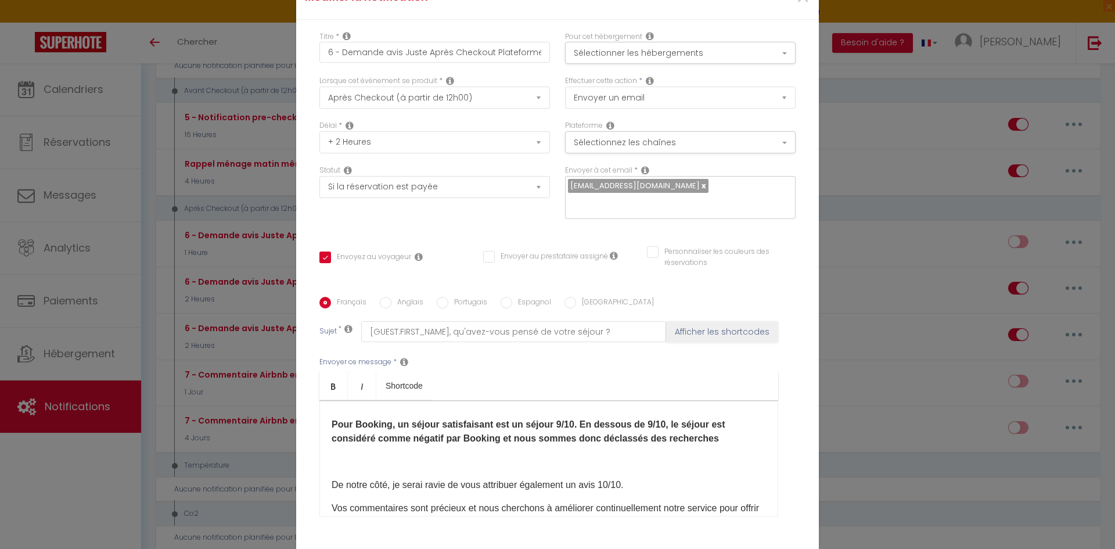
click at [655, 478] on p "De notre côté, je serai ravie de vous attribuer également un avis 10/10." at bounding box center [549, 485] width 435 height 14
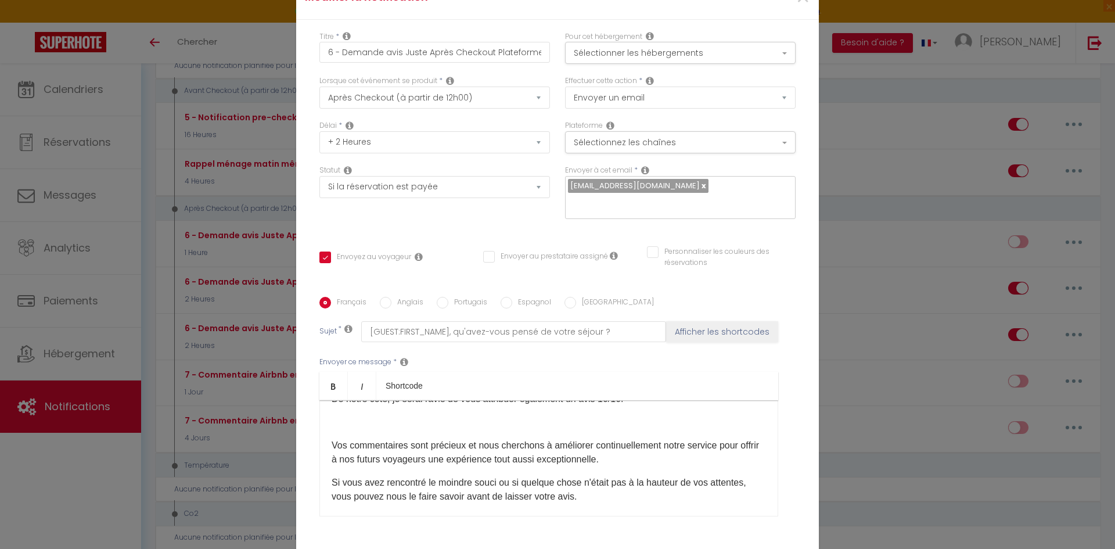
scroll to position [239, 0]
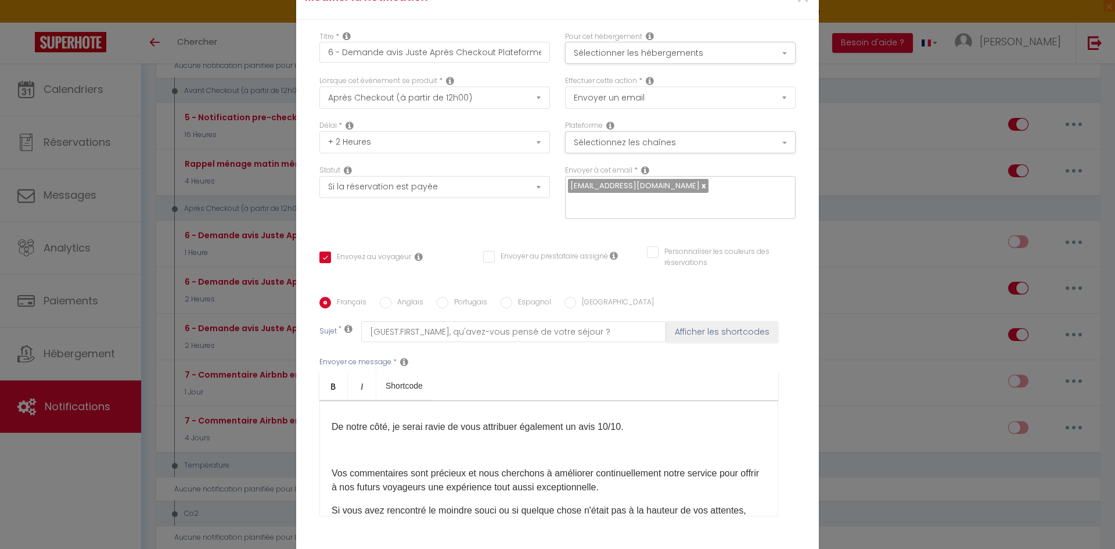
click at [642, 466] on p "Vos commentaires sont précieux et nous cherchons à améliorer continuellement no…" at bounding box center [549, 480] width 435 height 28
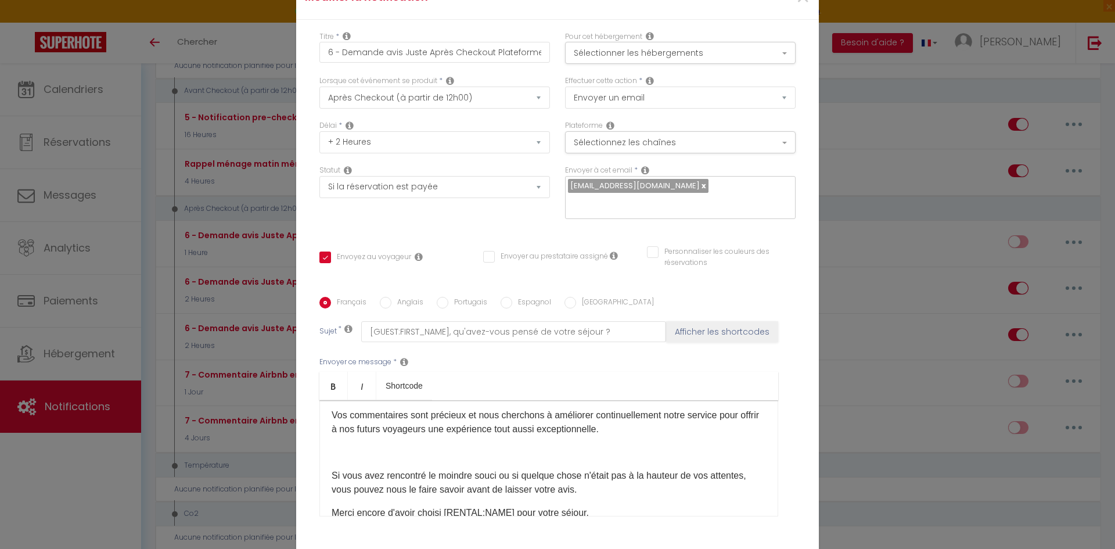
click at [629, 469] on p "Si vous avez rencontré le moindre souci ou si quelque chose n'était pas à la ha…" at bounding box center [549, 483] width 435 height 28
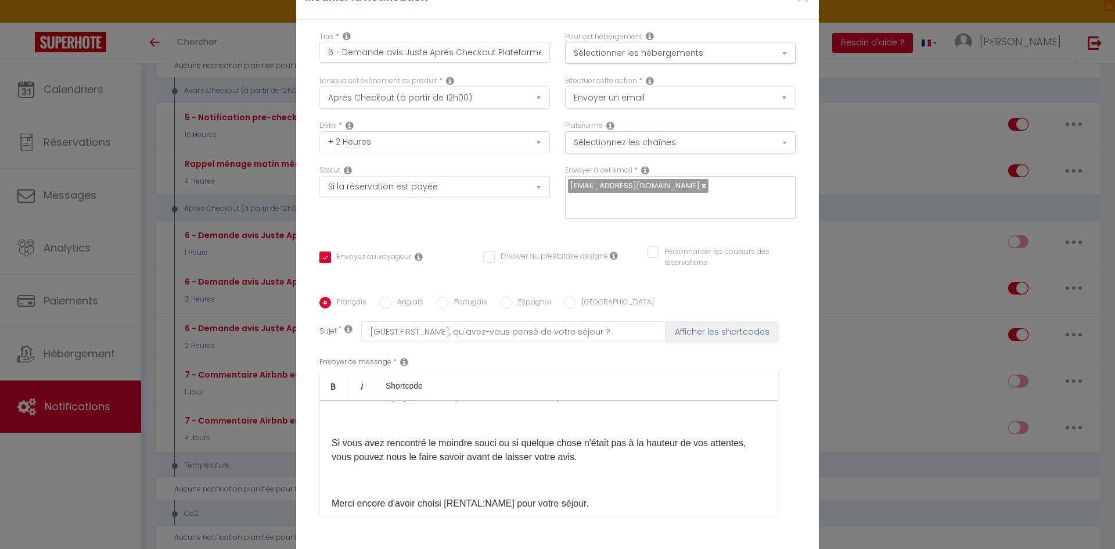
scroll to position [357, 0]
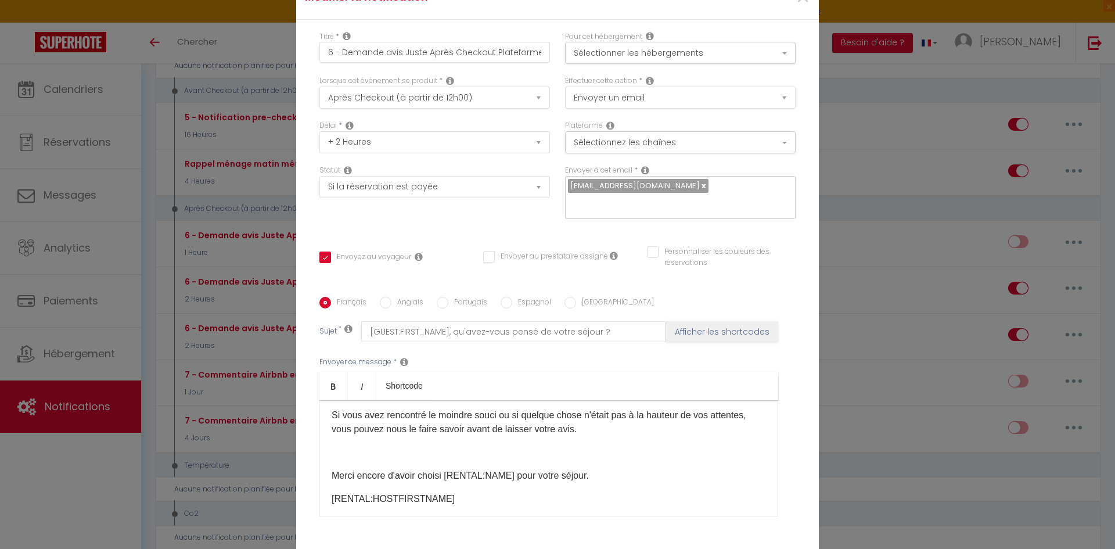
click at [605, 469] on p "Merci encore d'avoir choisi [RENTAL:NAME]​ pour votre séjour." at bounding box center [549, 476] width 435 height 14
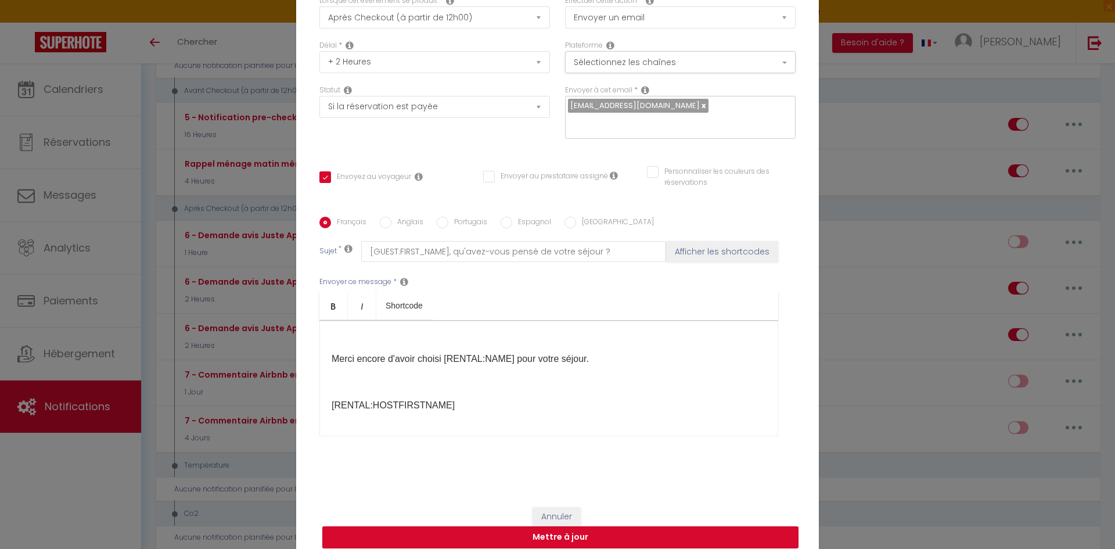
scroll to position [82, 0]
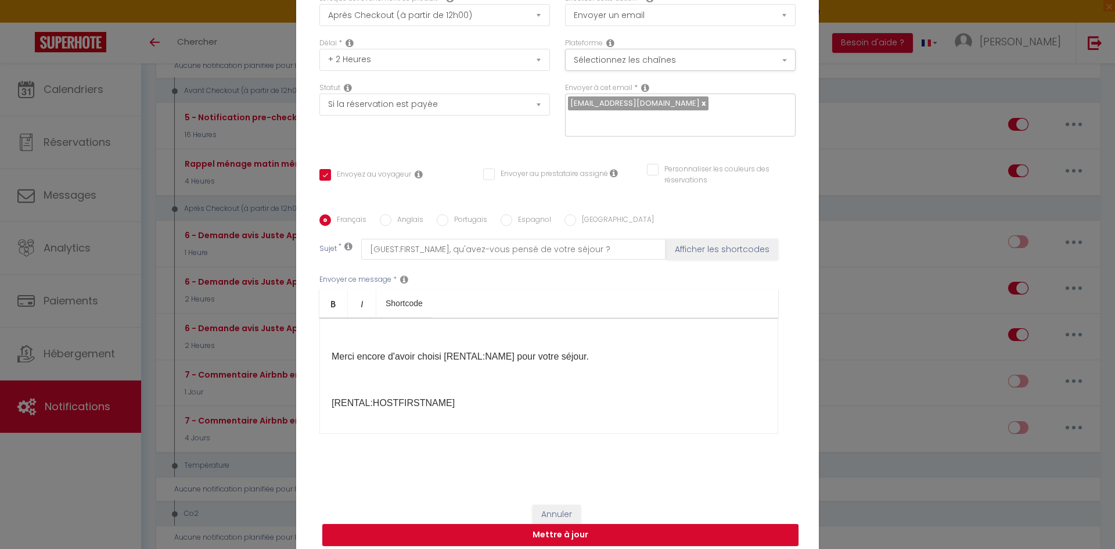
click at [412, 408] on div "Bonjour [GUEST:FIRST_NAME]​, Nous espérons que votre séjour dans [RENTAL:NAME]​…" at bounding box center [549, 376] width 459 height 116
click at [412, 414] on div "Bonjour [GUEST:FIRST_NAME]​, Nous espérons que votre séjour dans [RENTAL:NAME]​…" at bounding box center [549, 376] width 459 height 116
click at [559, 543] on div "Annuler Mettre à jour" at bounding box center [557, 525] width 523 height 64
click at [556, 529] on button "Mettre à jour" at bounding box center [560, 535] width 476 height 22
checkbox input "true"
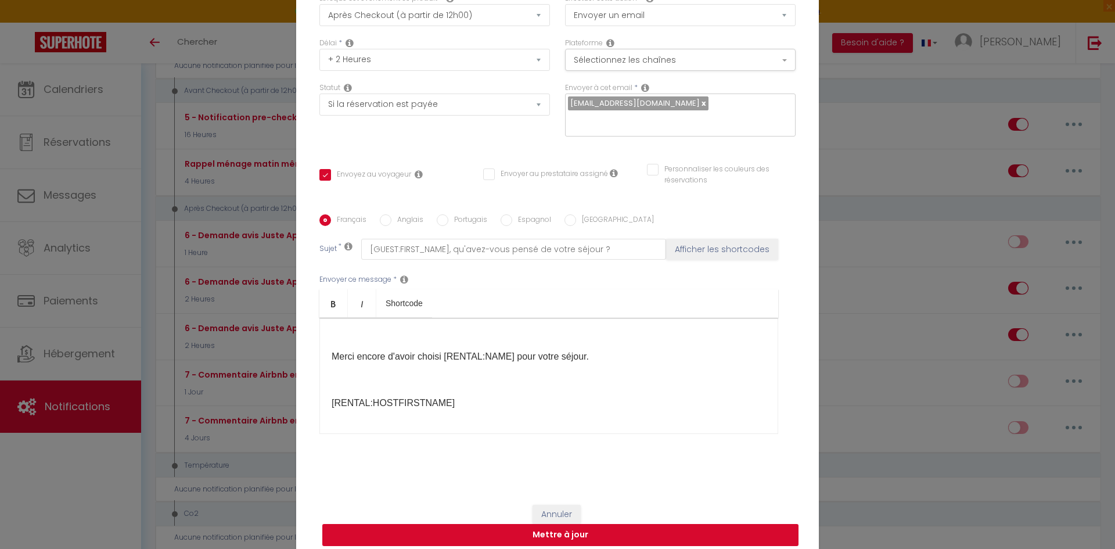
checkbox input "false"
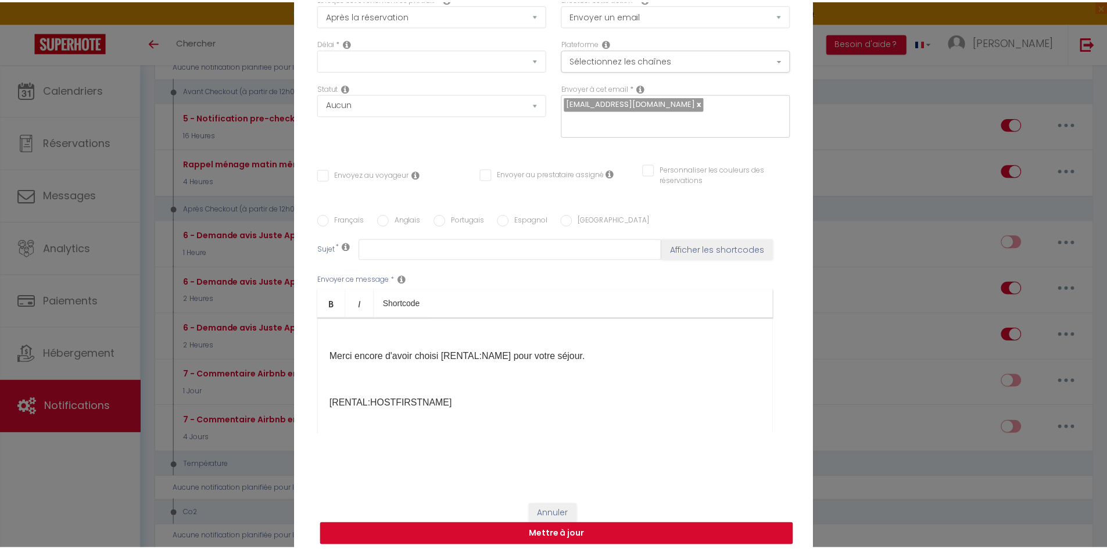
scroll to position [0, 0]
